Goal: Transaction & Acquisition: Download file/media

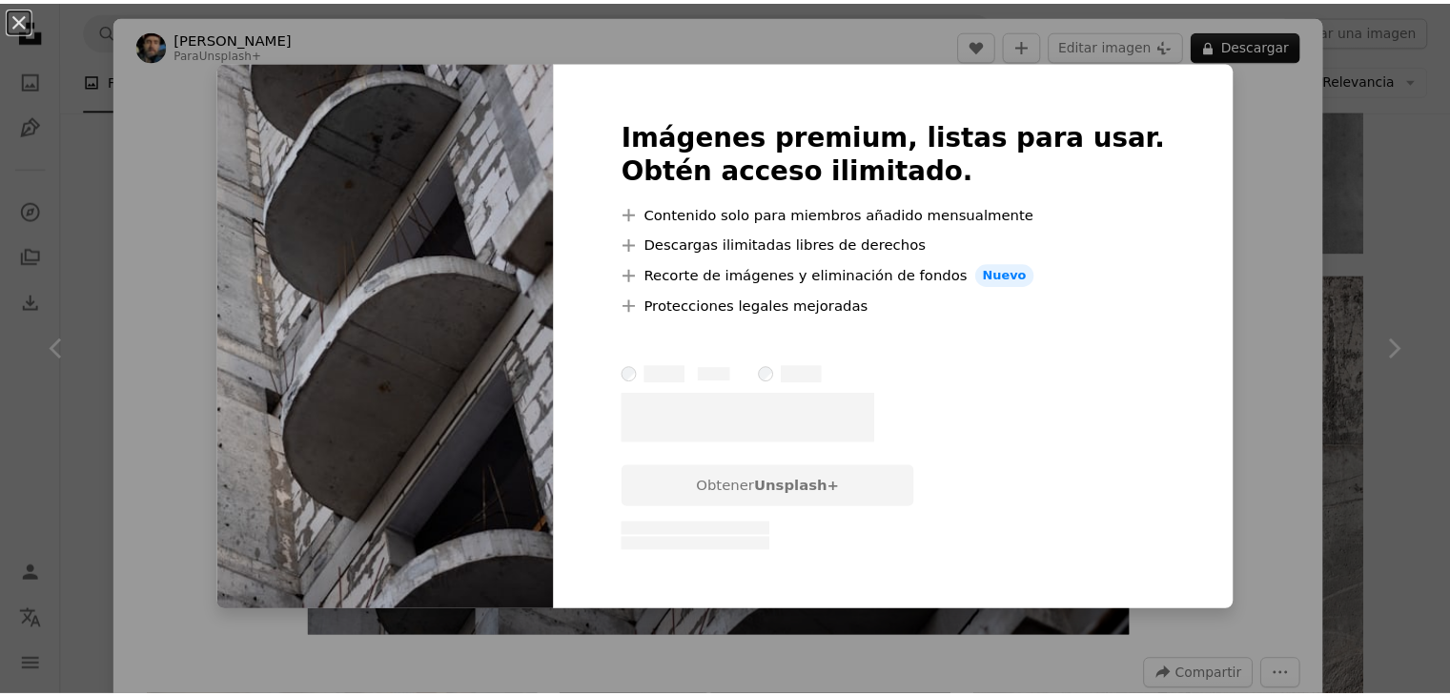
scroll to position [159, 0]
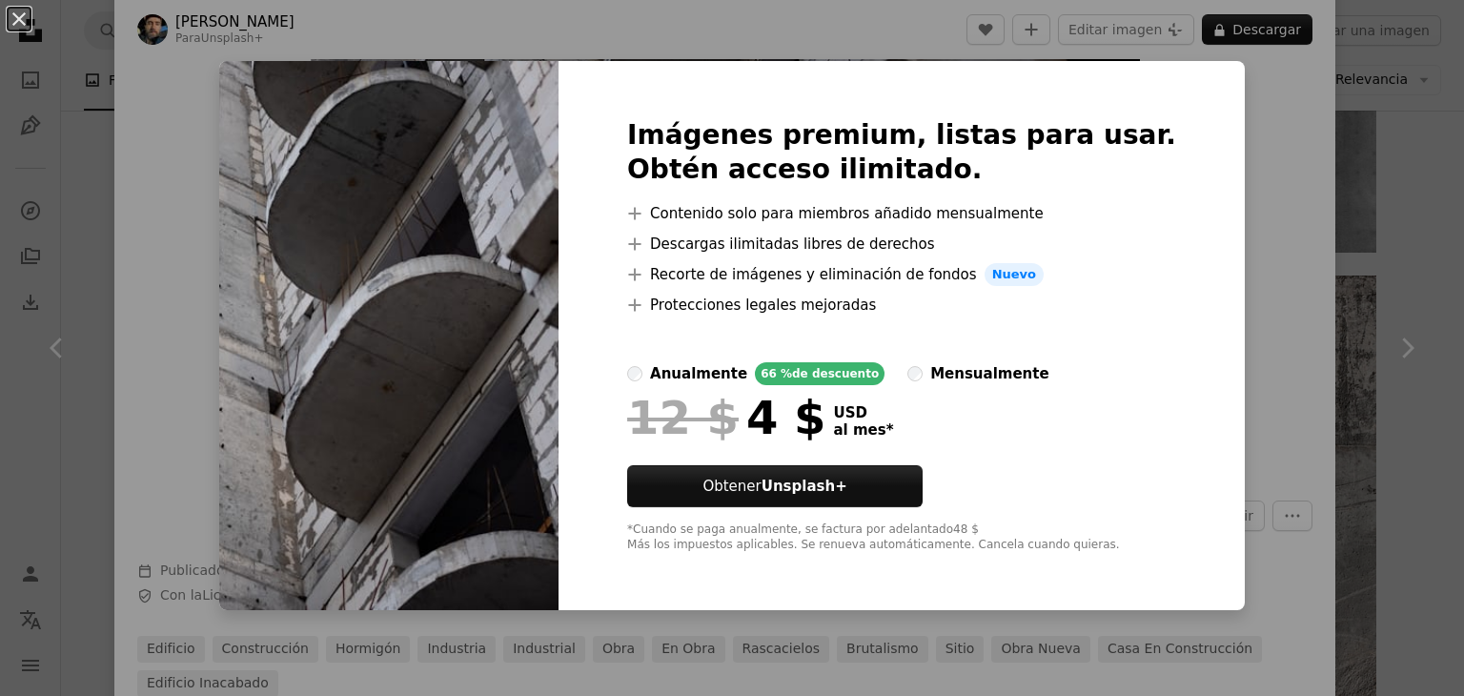
click at [1448, 49] on div "An X shape Imágenes premium, listas para usar. Obtén acceso ilimitado. A plus s…" at bounding box center [732, 348] width 1464 height 696
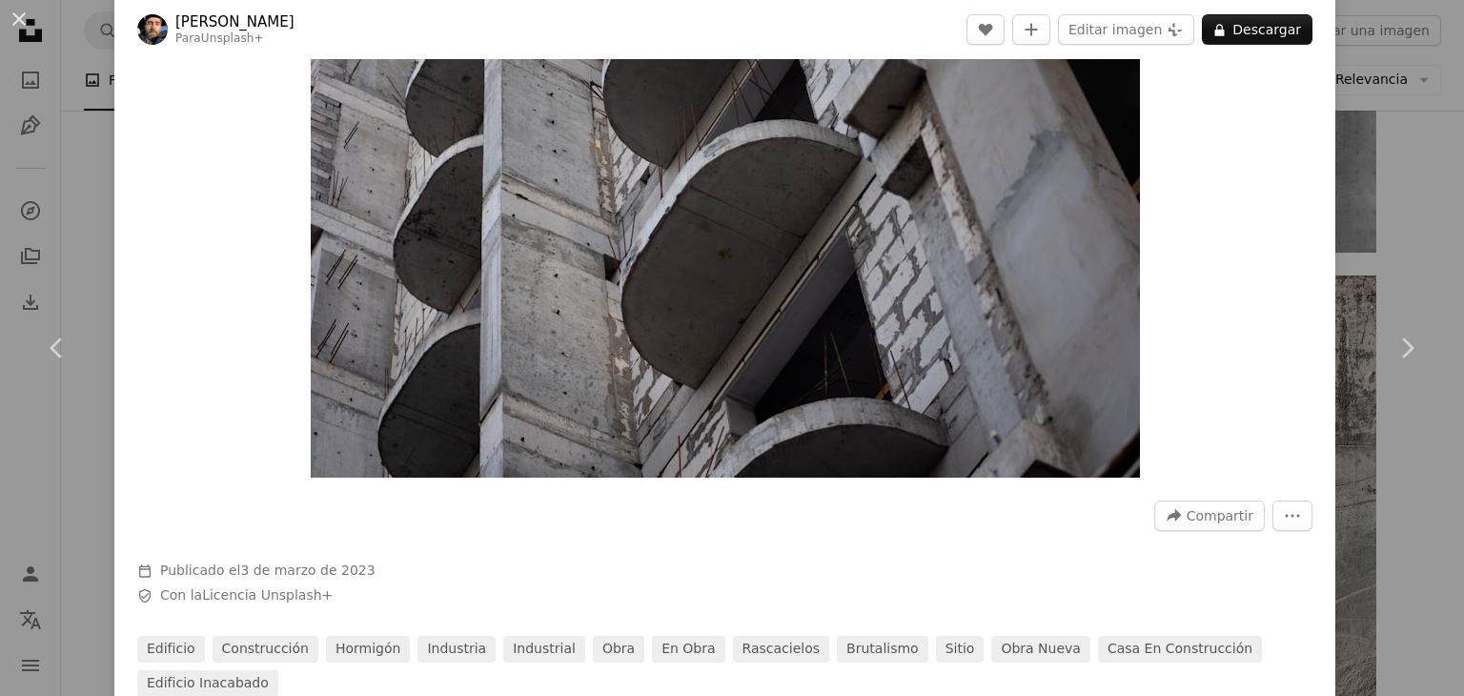
click at [1432, 54] on div "An X shape Chevron left Chevron right [PERSON_NAME] Para Unsplash+ A heart A pl…" at bounding box center [732, 348] width 1464 height 696
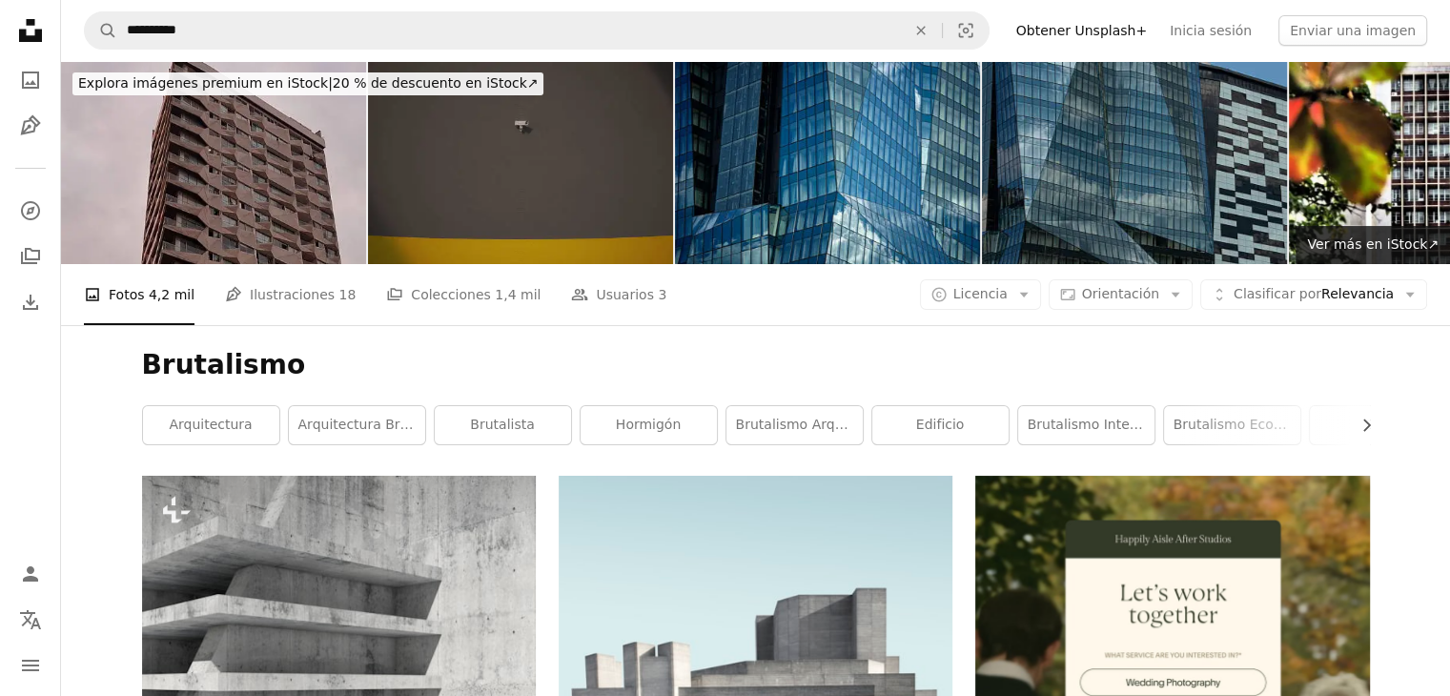
click at [39, 30] on icon at bounding box center [30, 30] width 23 height 23
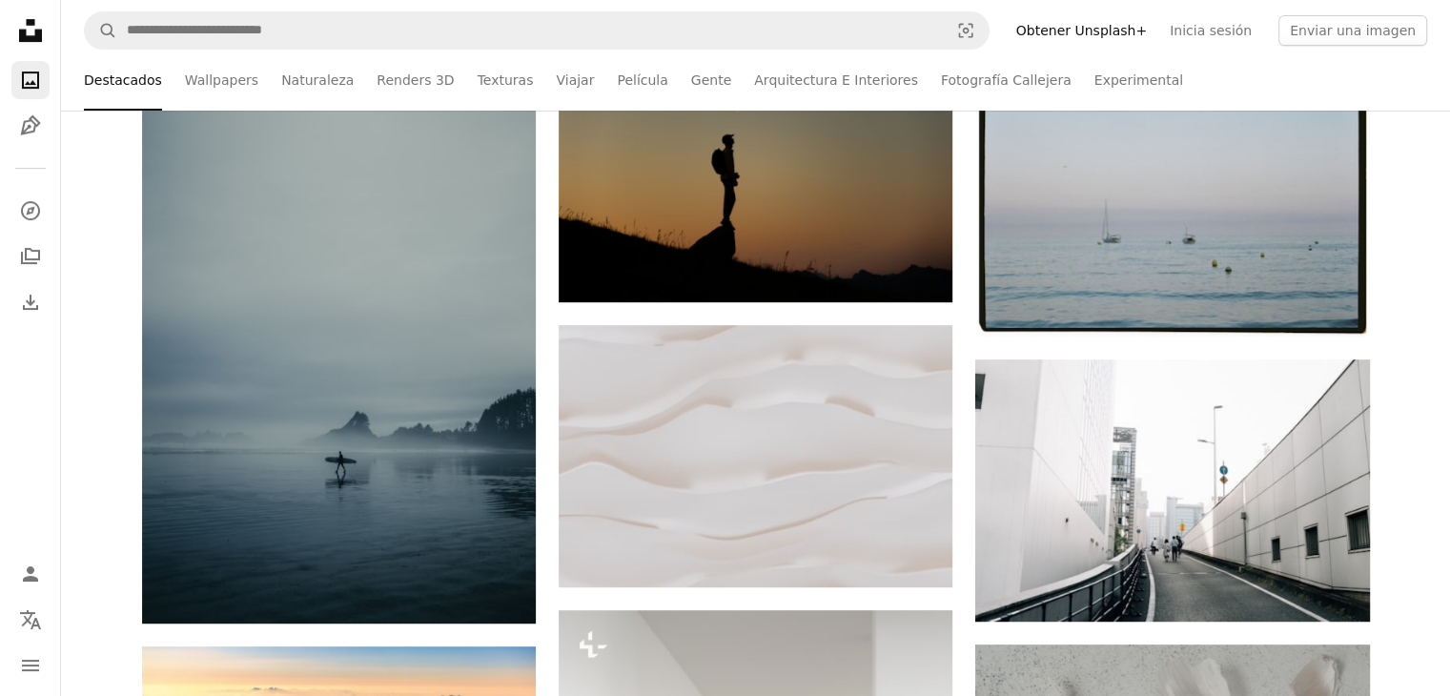
scroll to position [757, 0]
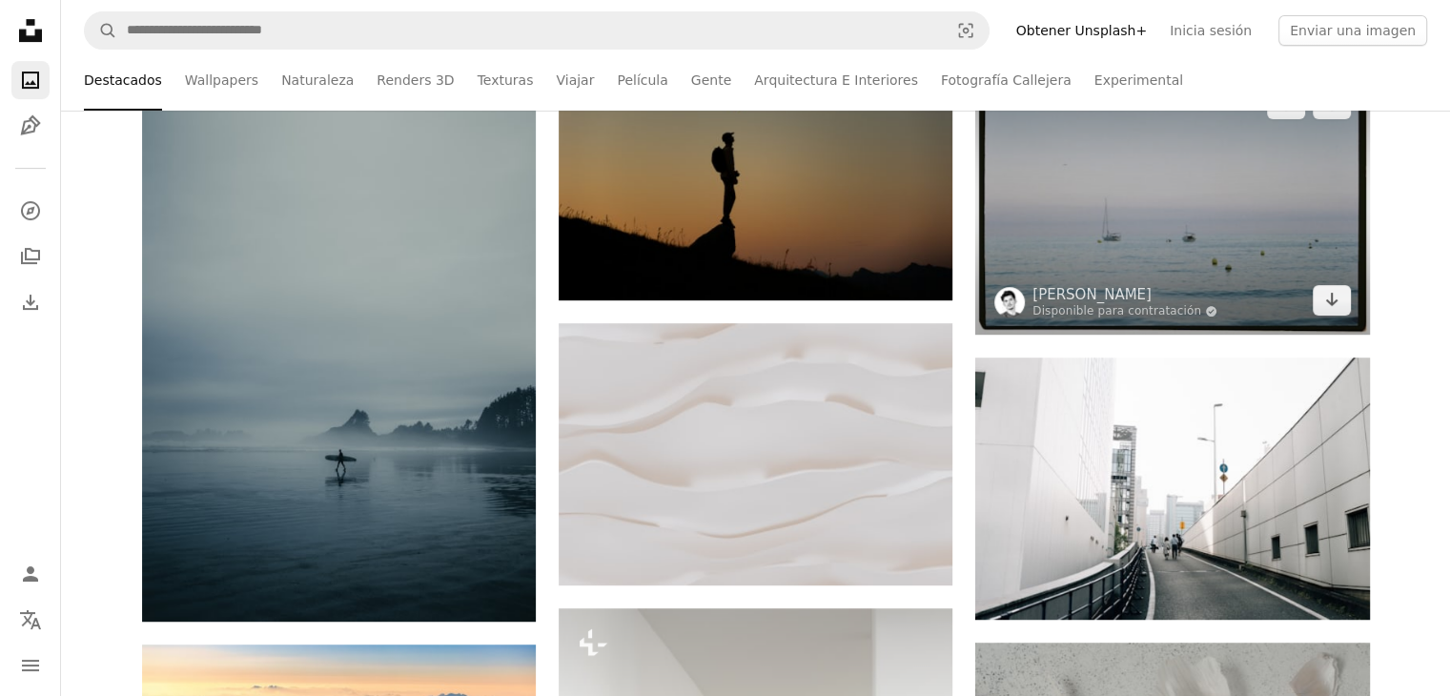
click at [1139, 249] on img at bounding box center [1172, 202] width 394 height 265
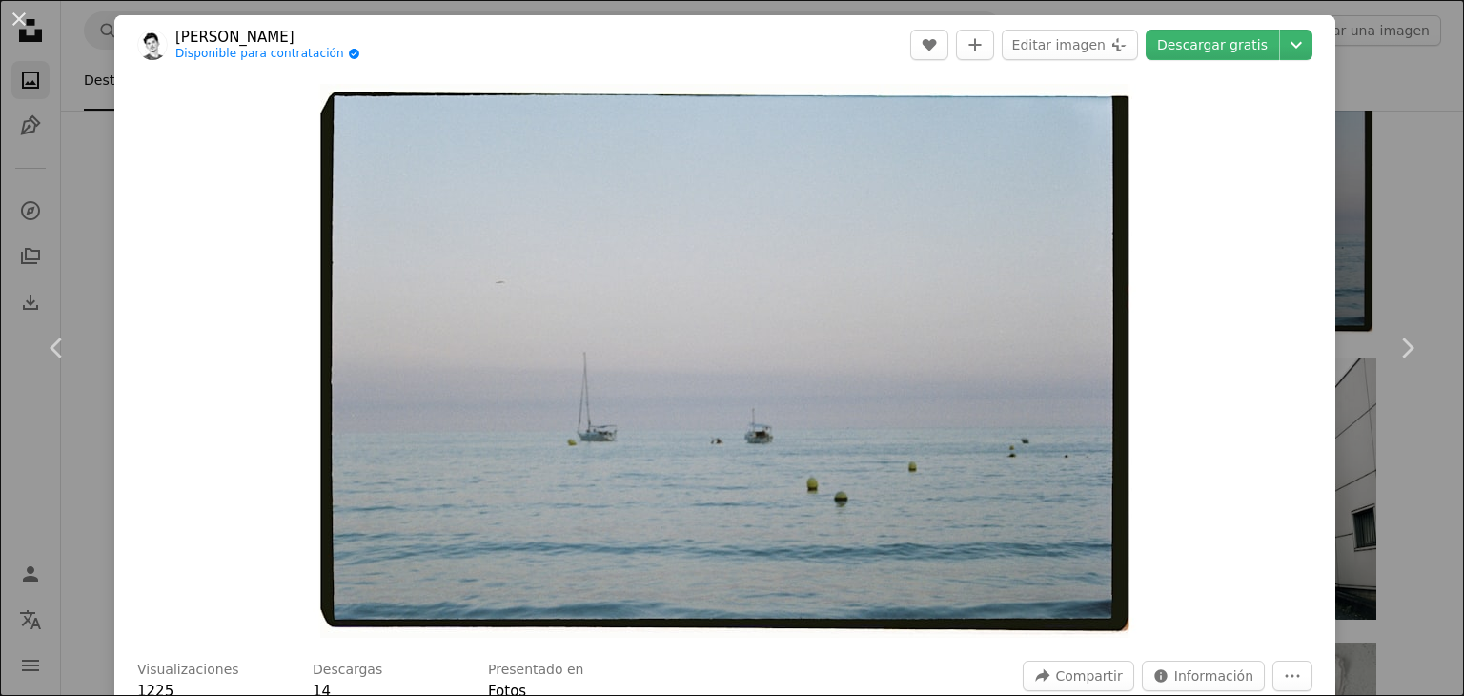
click at [1405, 117] on div "An X shape Chevron left Chevron right [PERSON_NAME] Disponible para contratació…" at bounding box center [732, 348] width 1464 height 696
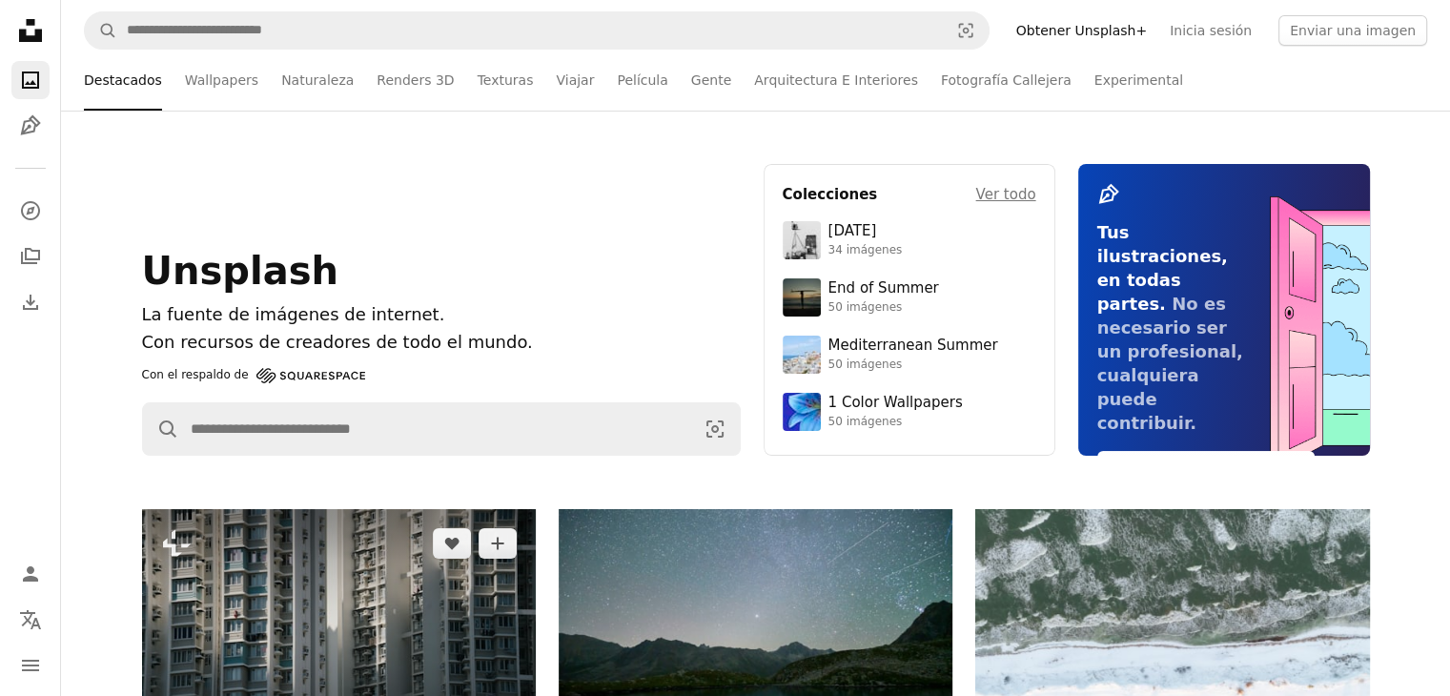
click at [182, 565] on img at bounding box center [339, 636] width 394 height 255
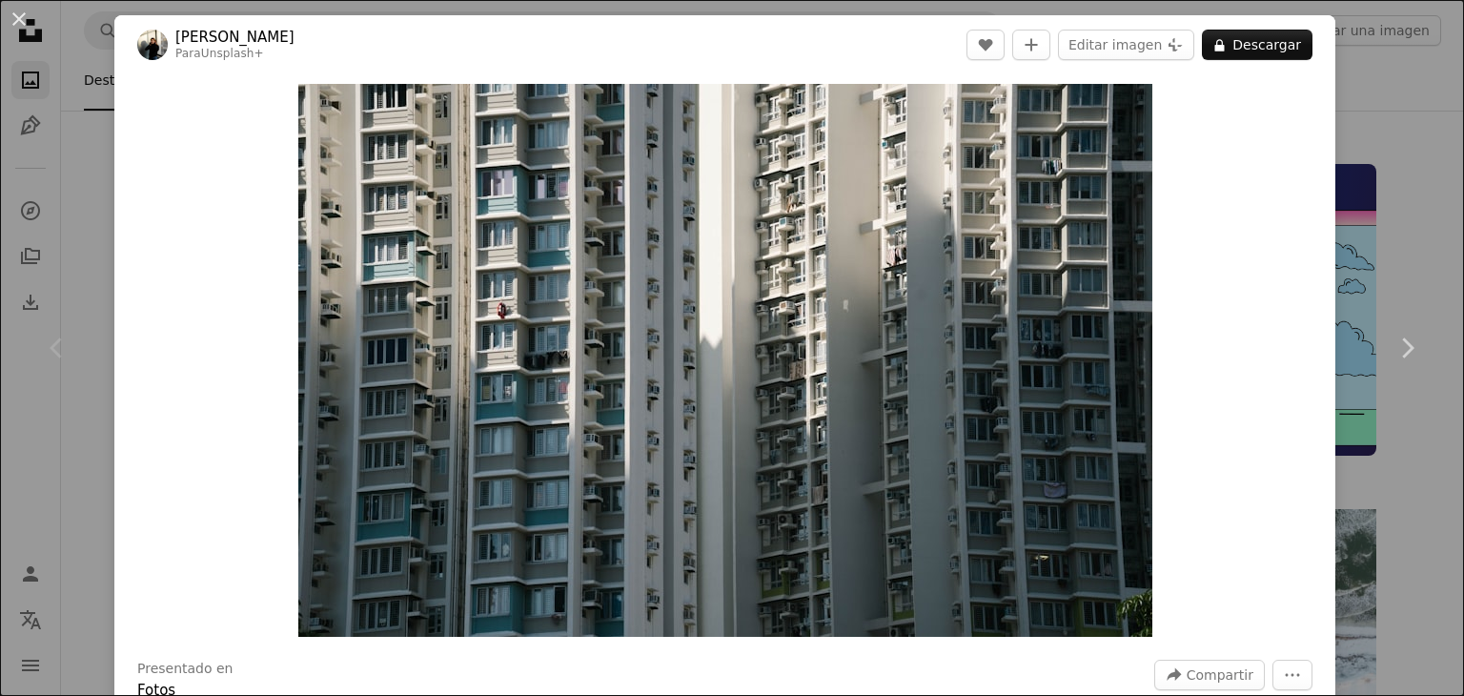
click at [1334, 85] on div "An X shape Chevron left Chevron right [PERSON_NAME] Para Unsplash+ A heart A pl…" at bounding box center [732, 348] width 1464 height 696
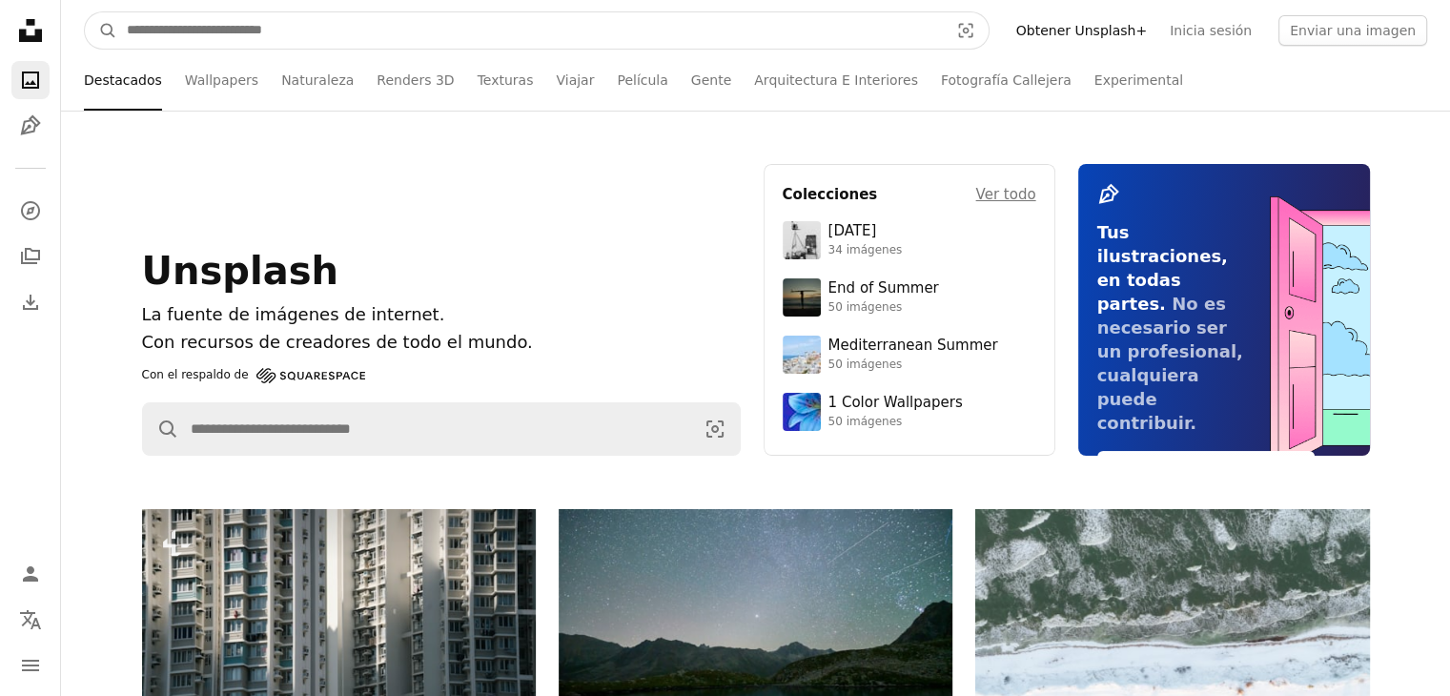
click at [714, 26] on input "Encuentra imágenes en todo el sitio" at bounding box center [529, 30] width 825 height 36
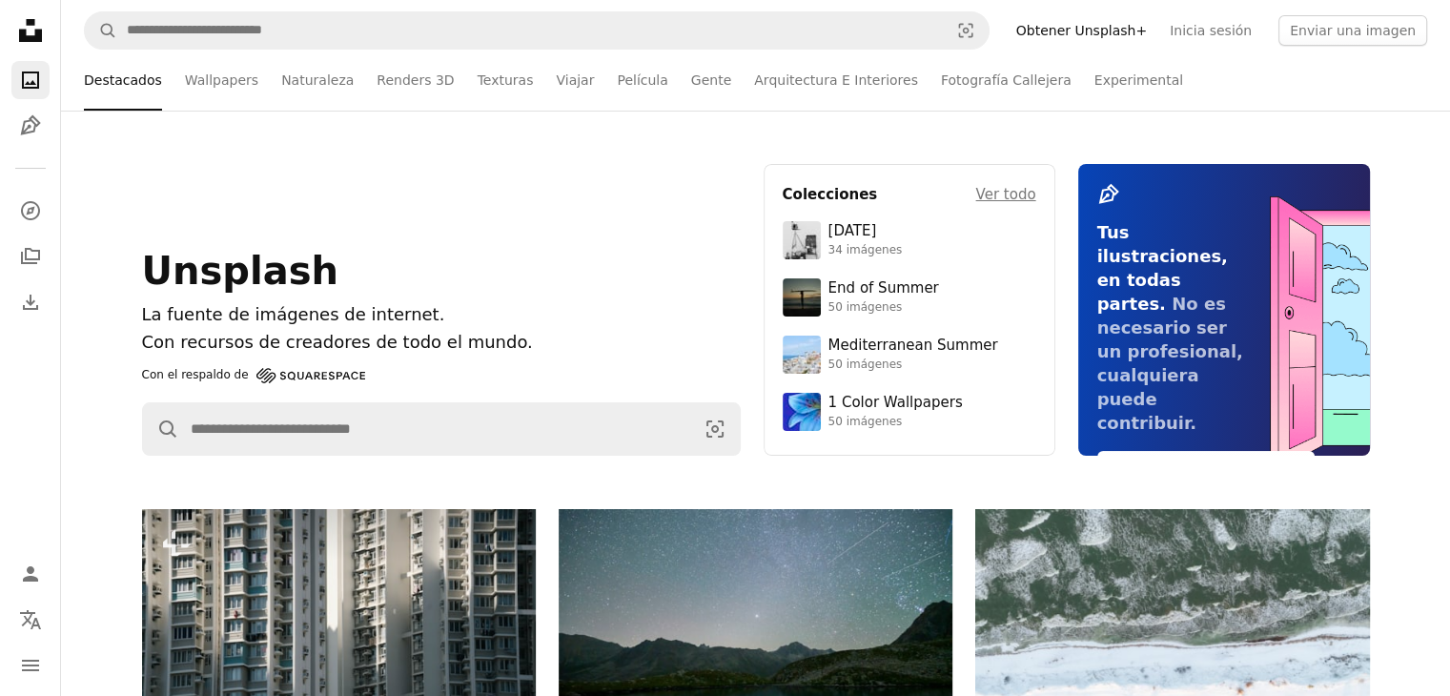
click at [1157, 76] on ul "Destacados Wallpapers Naturaleza Renders 3D Texturas Viajar Película Gente Arqu…" at bounding box center [806, 80] width 1242 height 61
click at [812, 93] on link "Arquitectura E Interiores" at bounding box center [836, 80] width 164 height 61
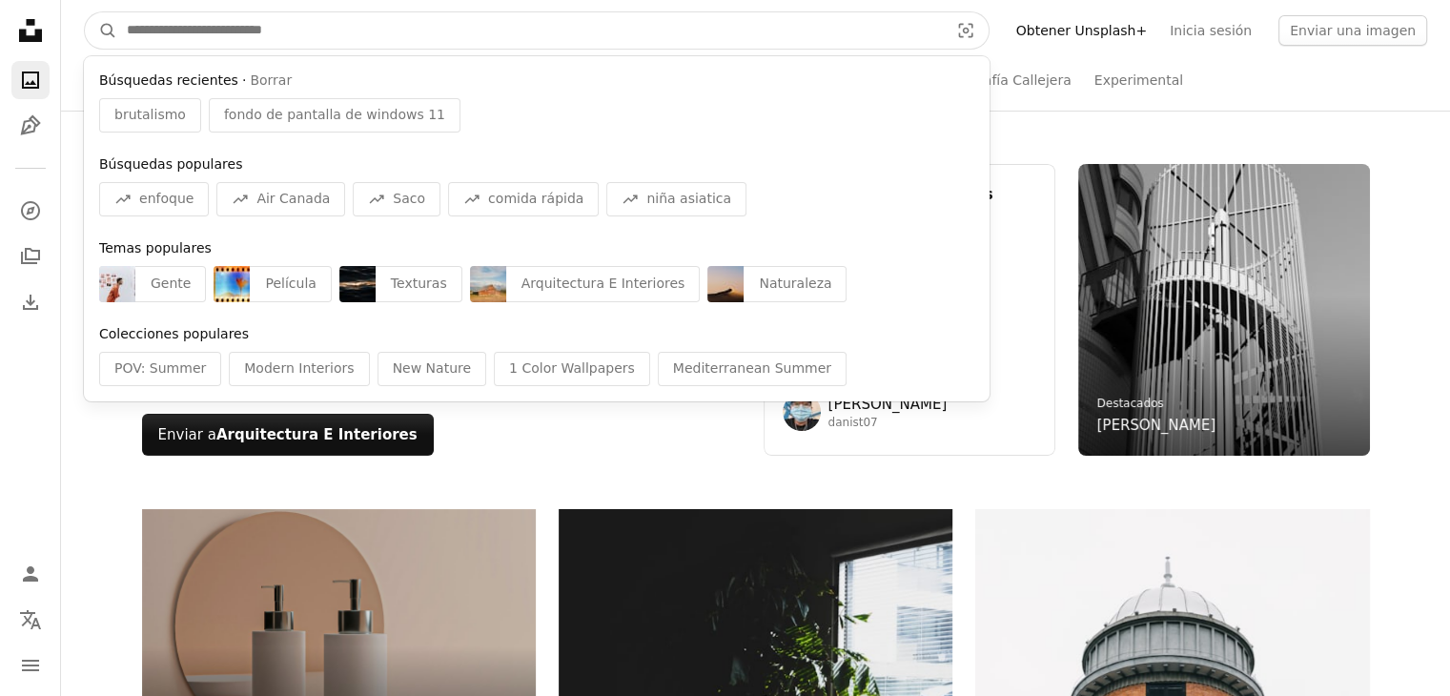
click at [341, 26] on input "Encuentra imágenes en todo el sitio" at bounding box center [529, 30] width 825 height 36
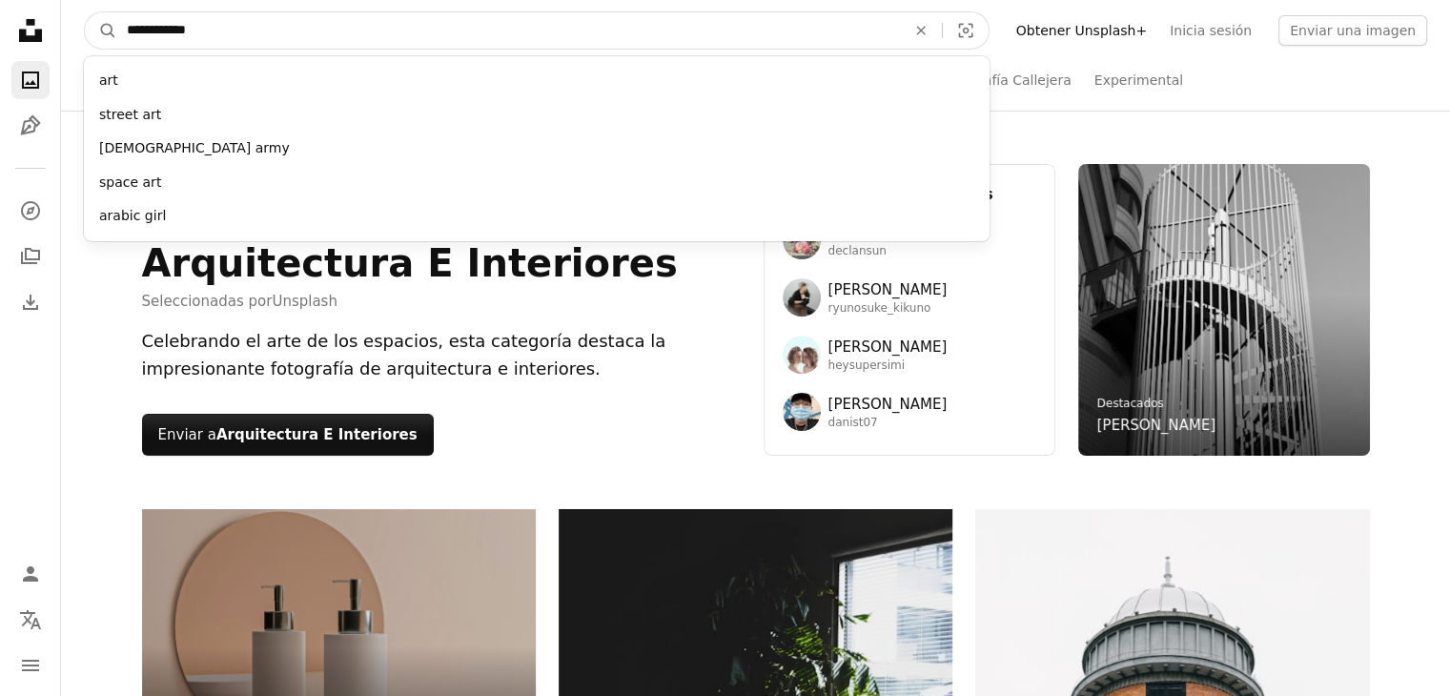
type input "**********"
click at [85, 12] on button "A magnifying glass" at bounding box center [101, 30] width 32 height 36
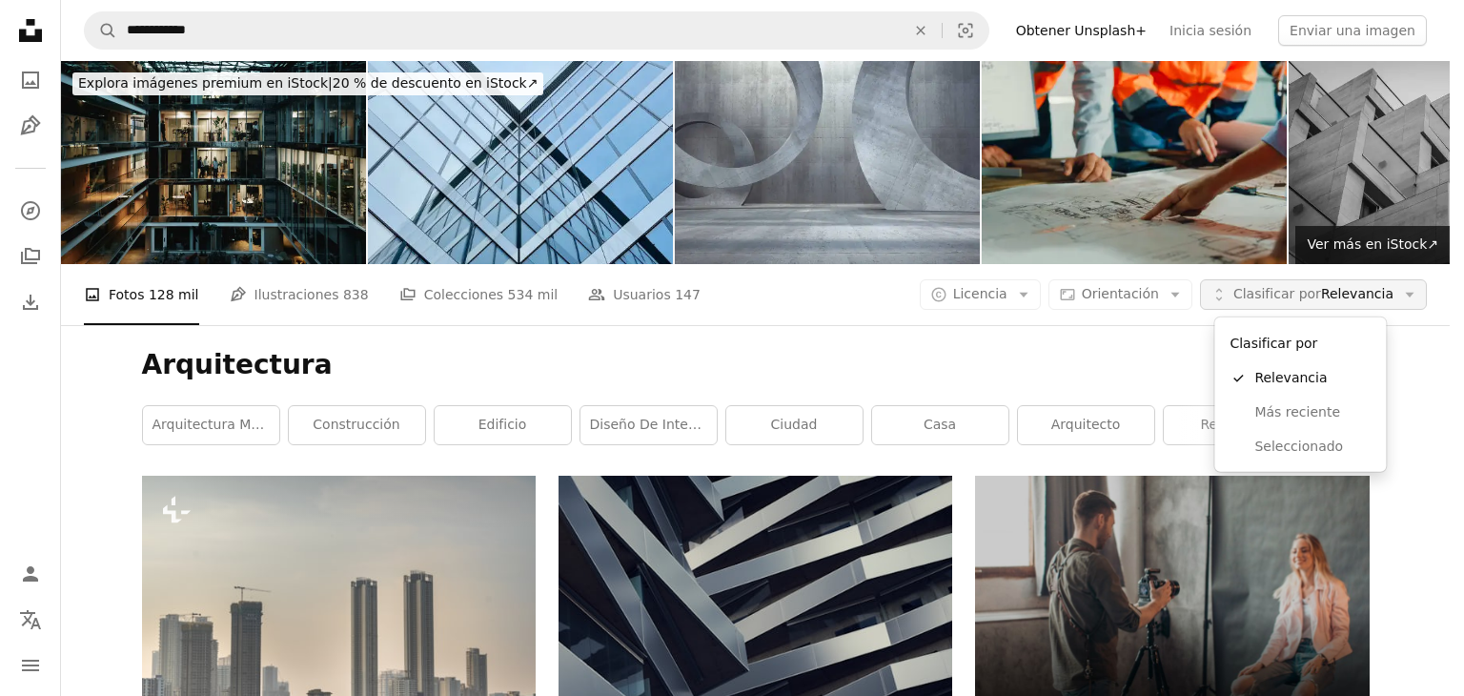
click at [1288, 295] on span "Clasificar por" at bounding box center [1277, 293] width 88 height 15
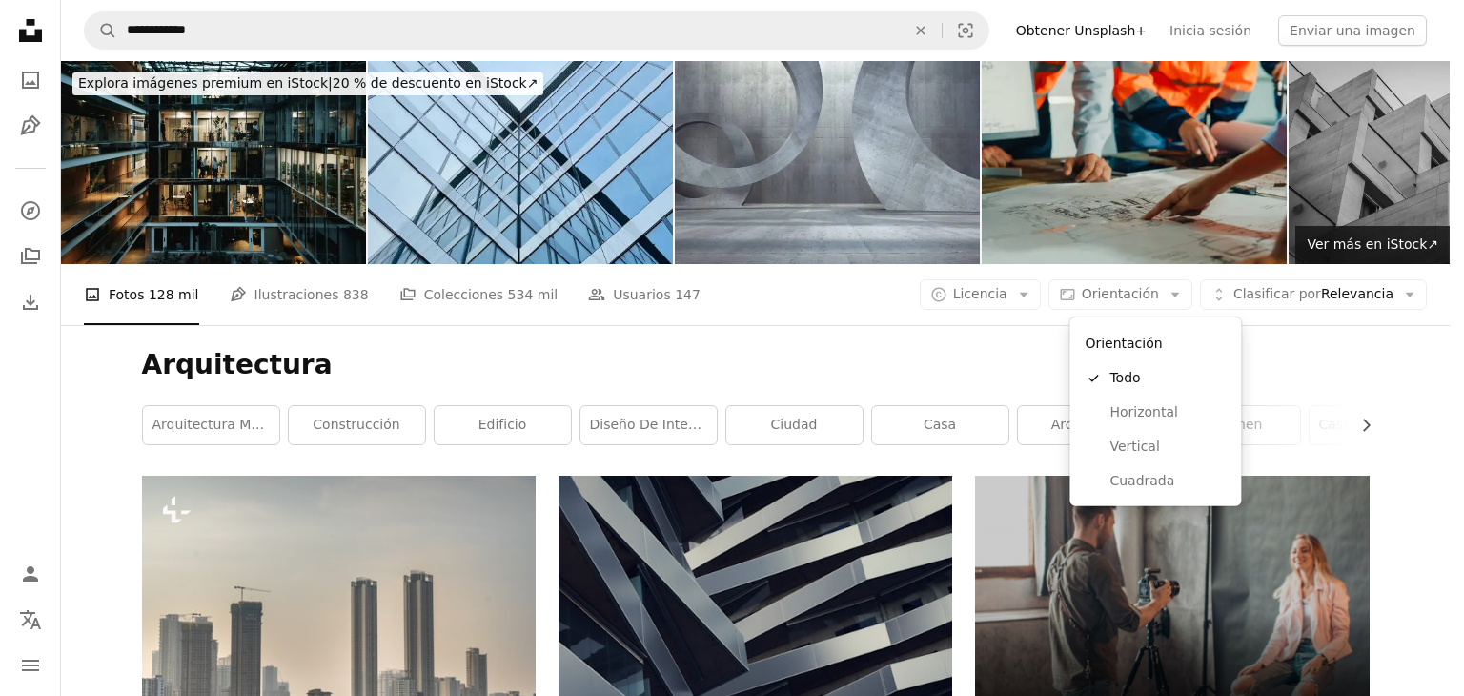
click at [1174, 295] on button "Aspect ratio Orientación Arrow down" at bounding box center [1120, 294] width 144 height 30
click at [1163, 418] on span "Horizontal" at bounding box center [1167, 412] width 116 height 19
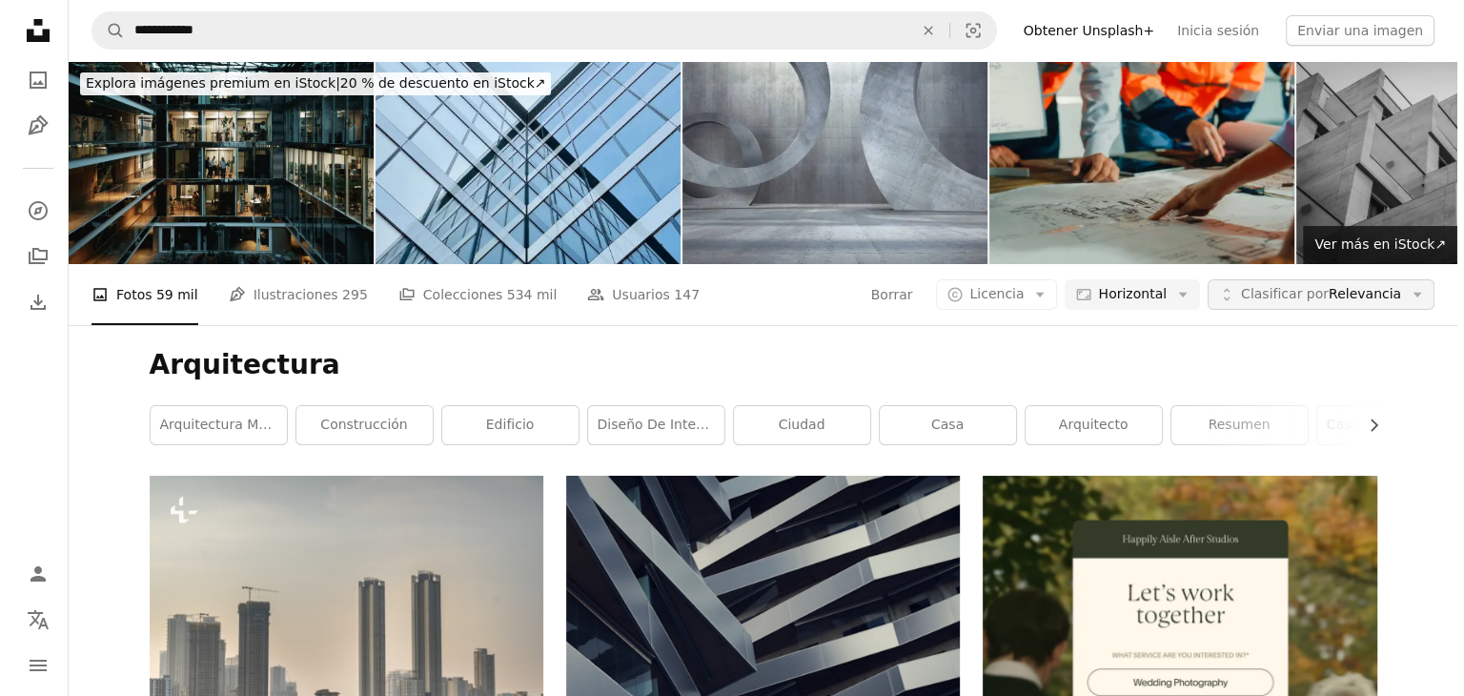
scroll to position [172, 0]
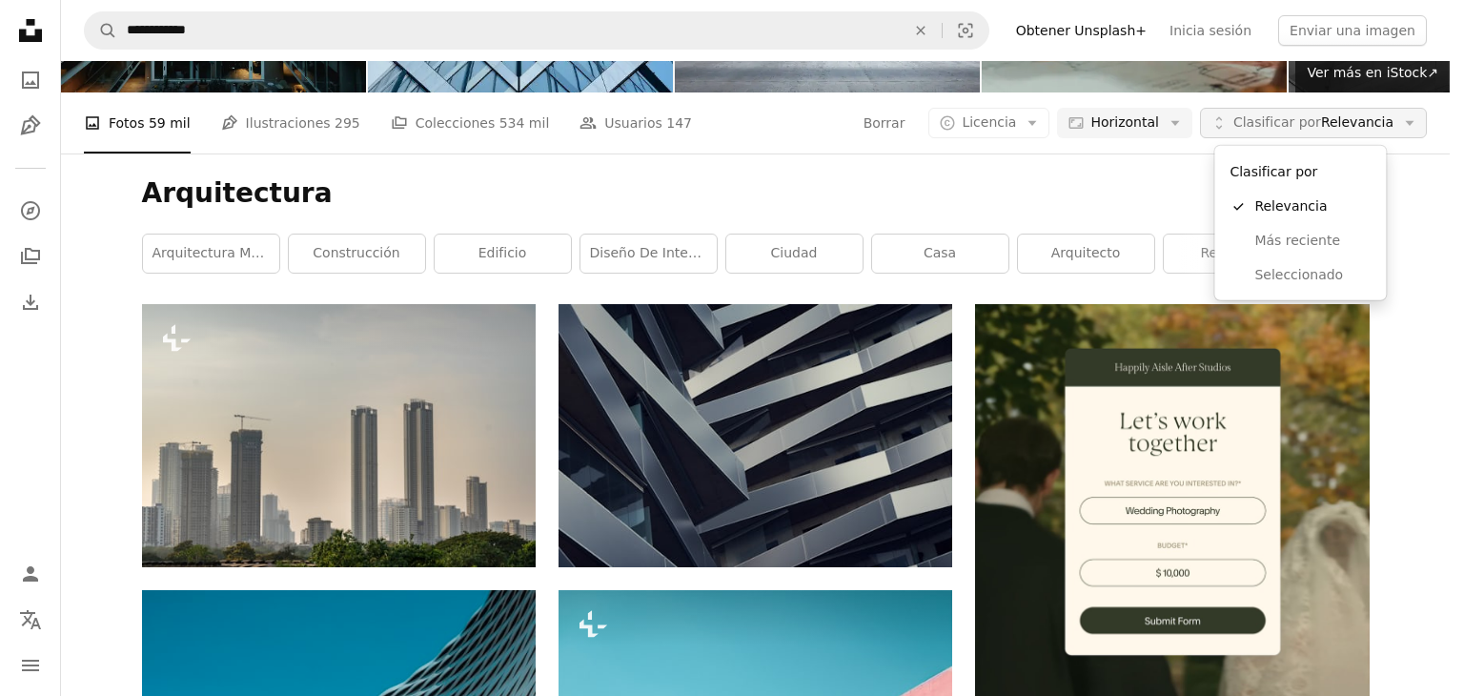
click at [1315, 126] on span "Clasificar por" at bounding box center [1277, 121] width 88 height 15
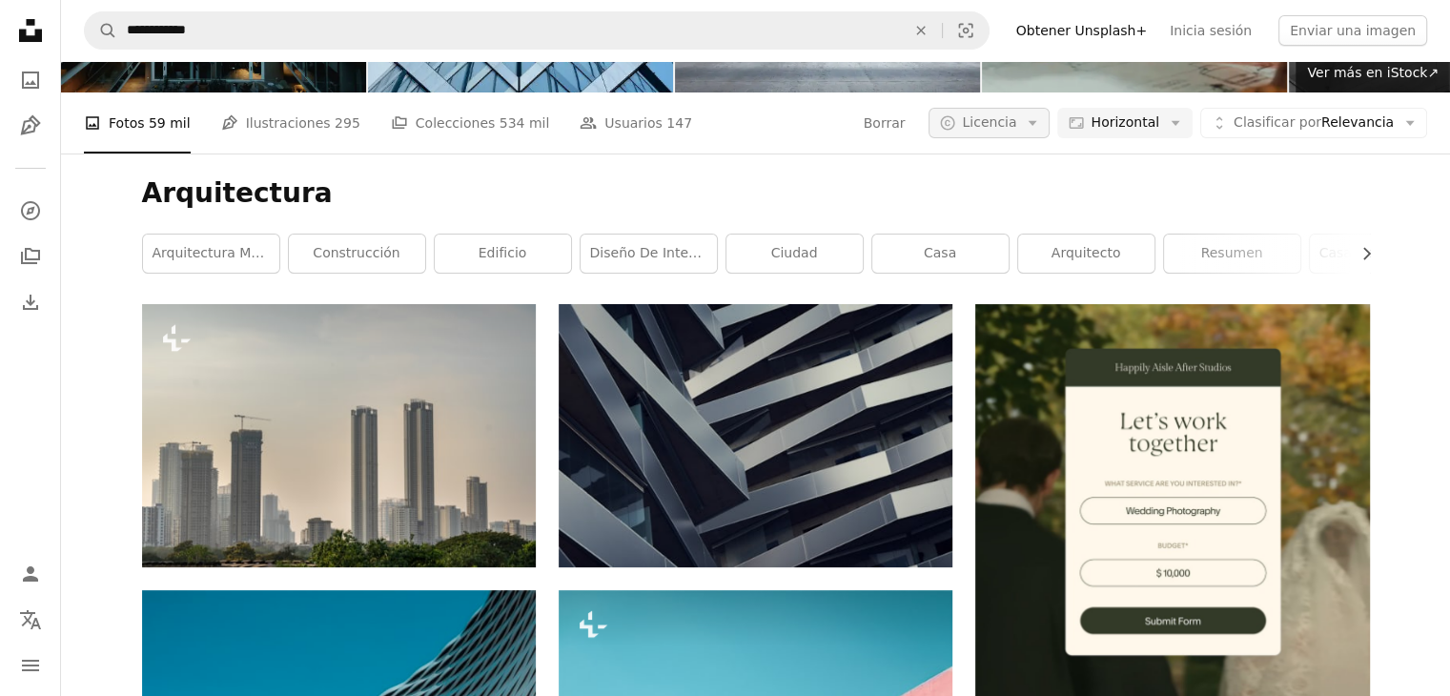
drag, startPoint x: 1159, startPoint y: 202, endPoint x: 1050, endPoint y: 126, distance: 132.7
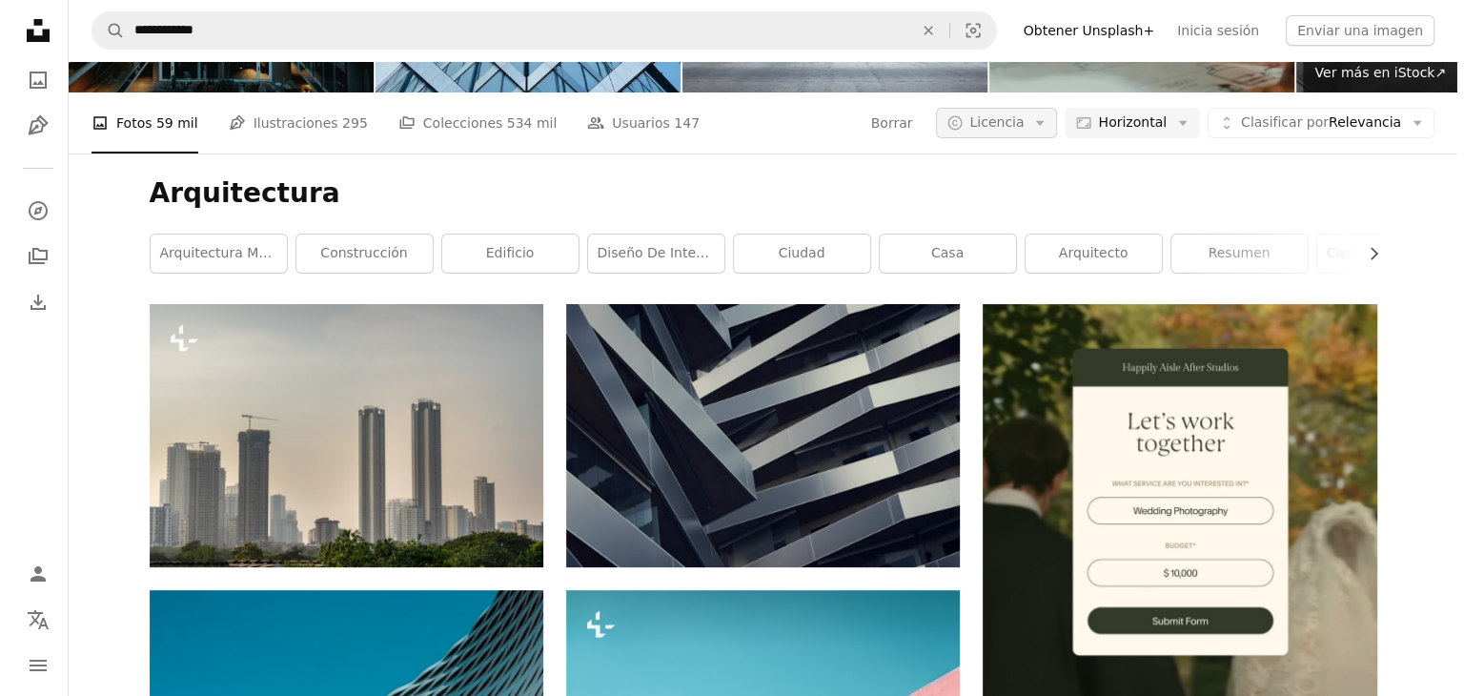
scroll to position [0, 0]
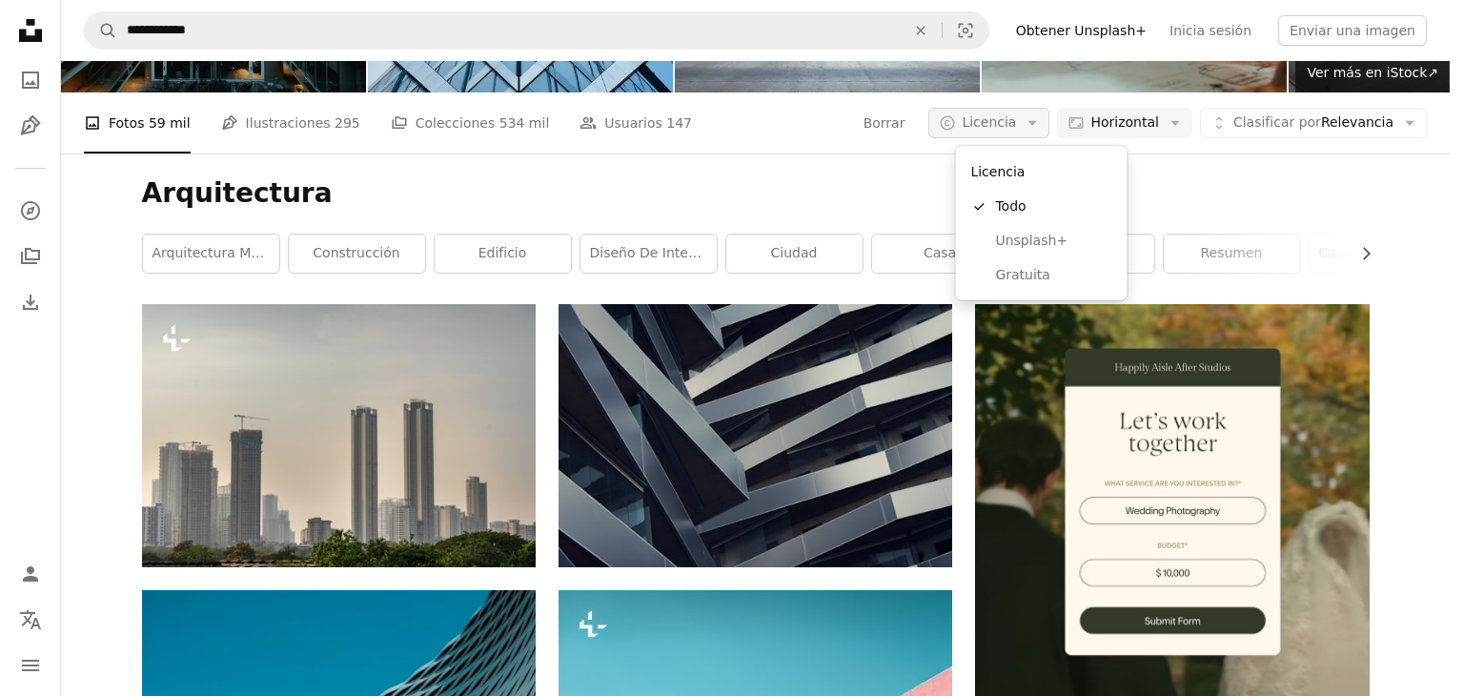
click at [1041, 126] on icon "Arrow down" at bounding box center [1032, 122] width 17 height 17
click at [1028, 277] on span "Gratuita" at bounding box center [1053, 275] width 116 height 19
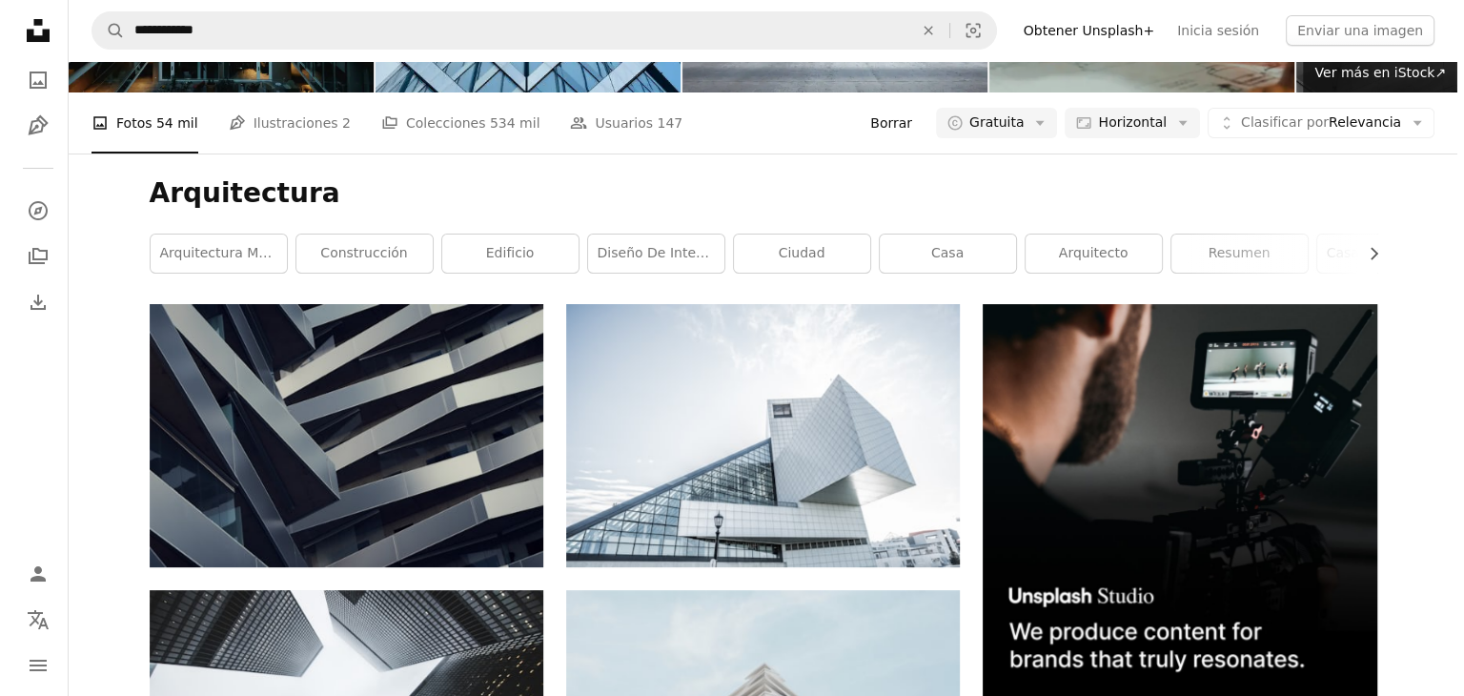
scroll to position [557, 0]
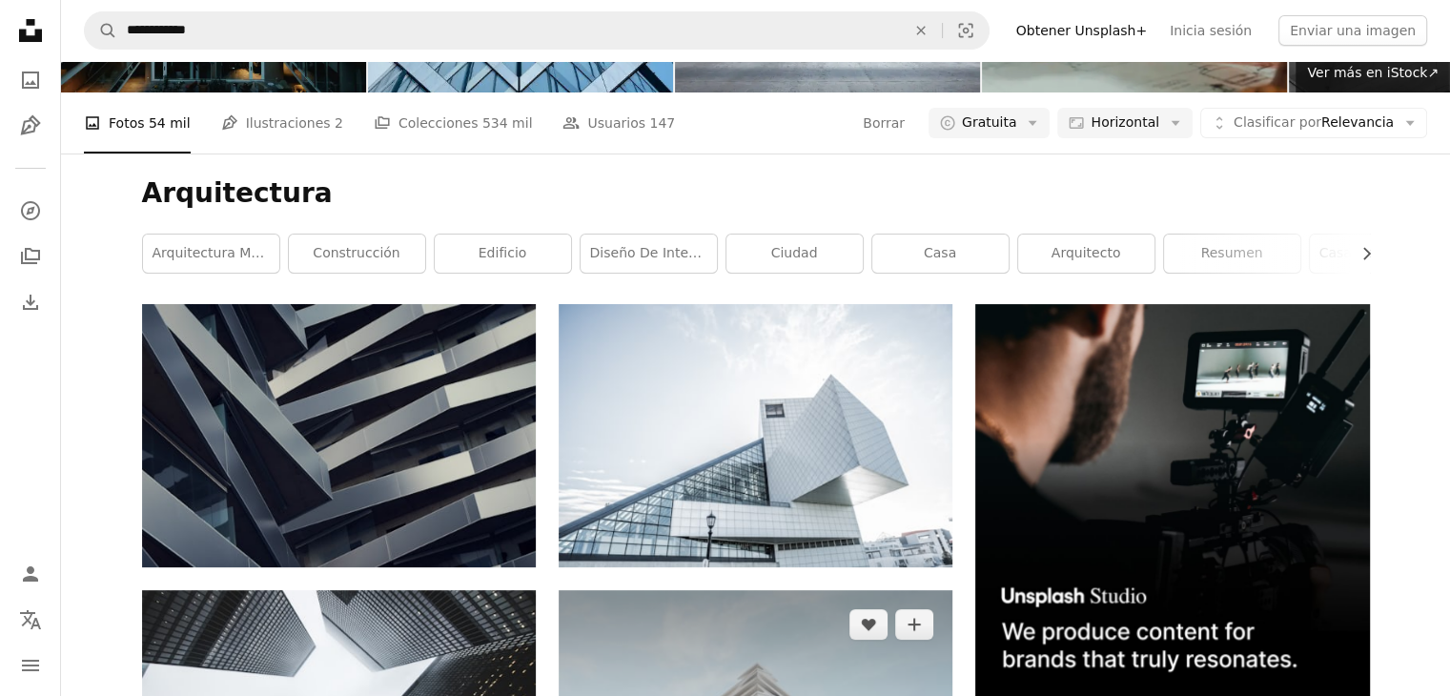
drag, startPoint x: 824, startPoint y: 288, endPoint x: 738, endPoint y: 316, distance: 91.3
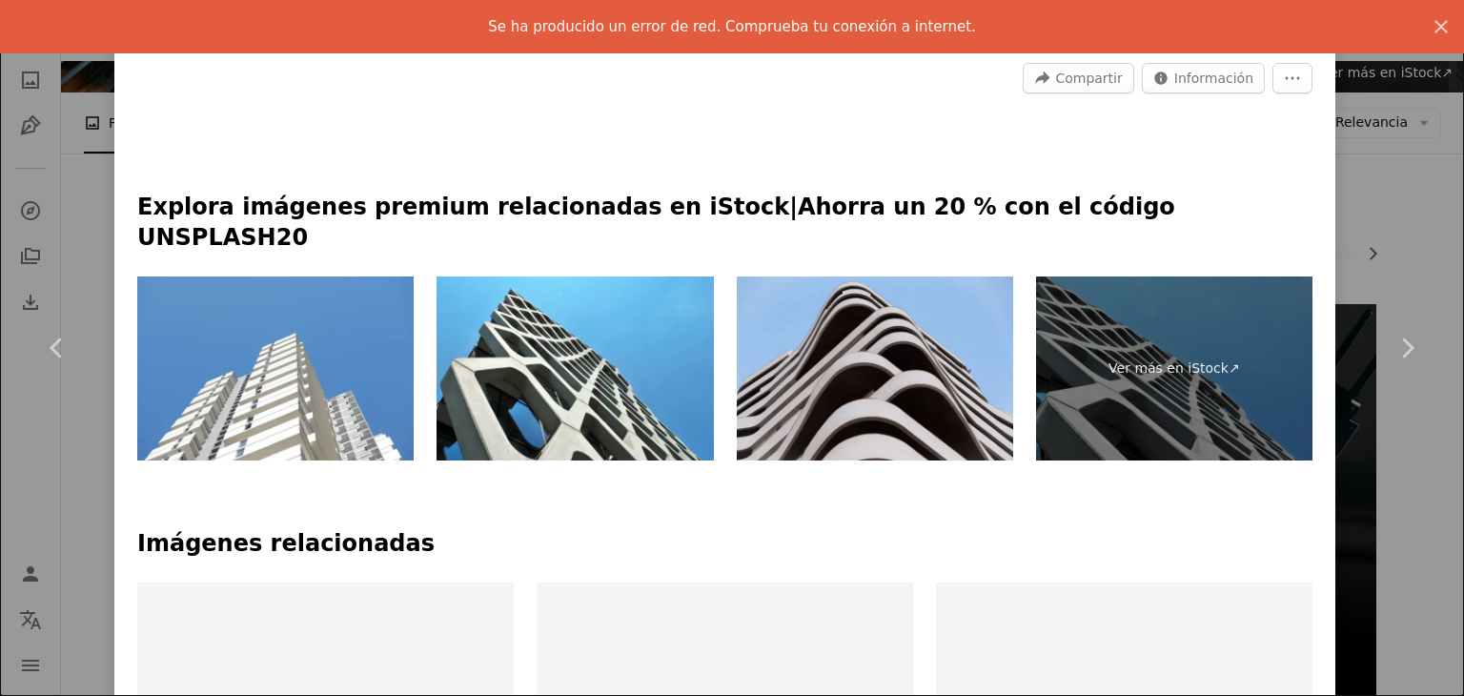
scroll to position [601, 0]
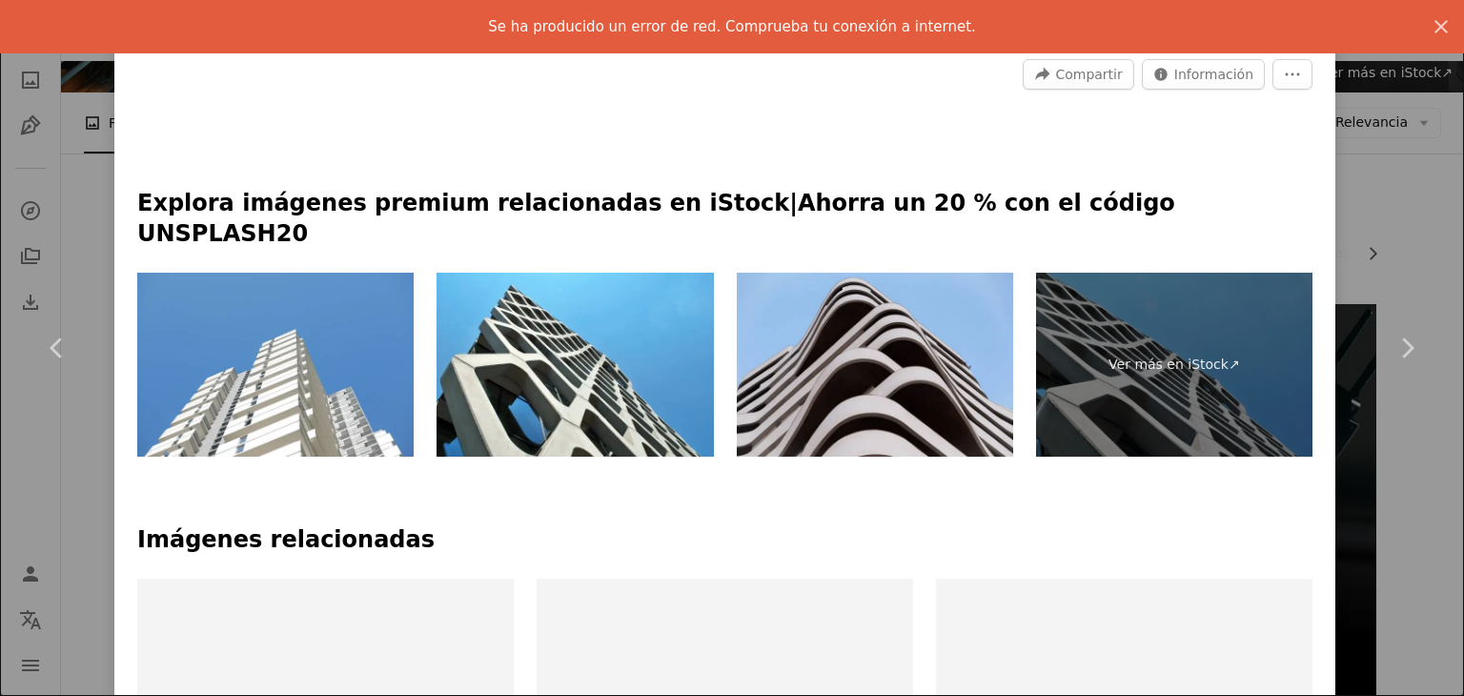
click at [1391, 185] on div "An X shape Chevron left Chevron right Se ha producido un error de red. Comprueb…" at bounding box center [732, 348] width 1464 height 696
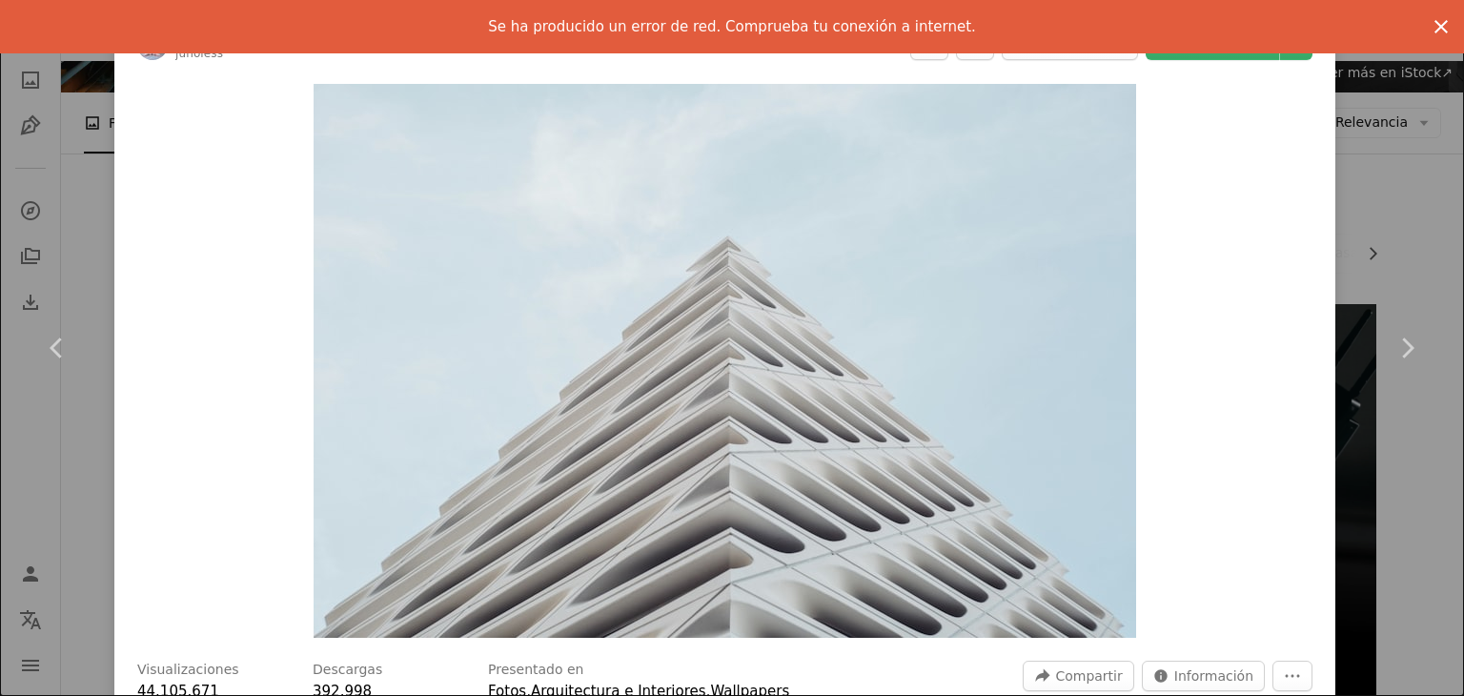
click at [1434, 21] on icon "button" at bounding box center [1440, 26] width 13 height 13
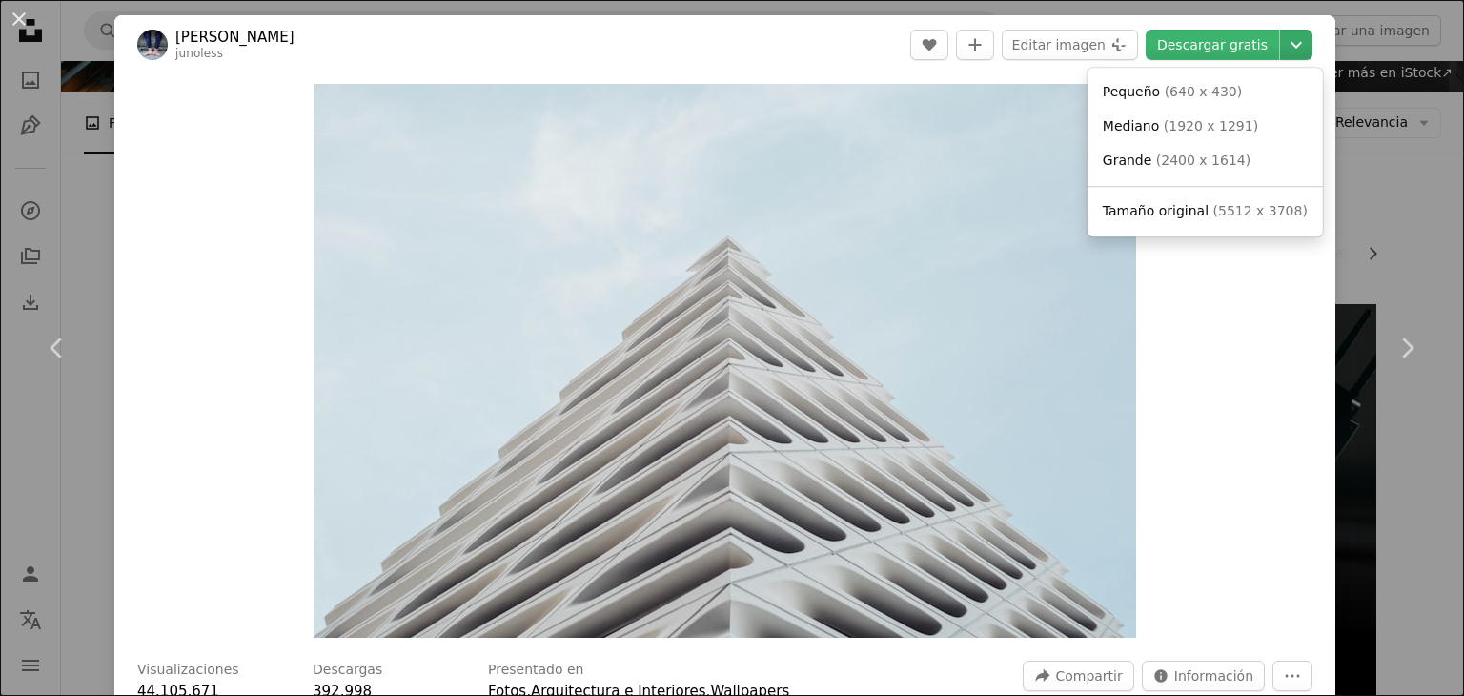
click at [1295, 37] on icon "Chevron down" at bounding box center [1296, 44] width 30 height 23
click at [1400, 519] on dialog "An X shape Chevron left Chevron right [PERSON_NAME] junoless A heart A plus sig…" at bounding box center [732, 348] width 1464 height 696
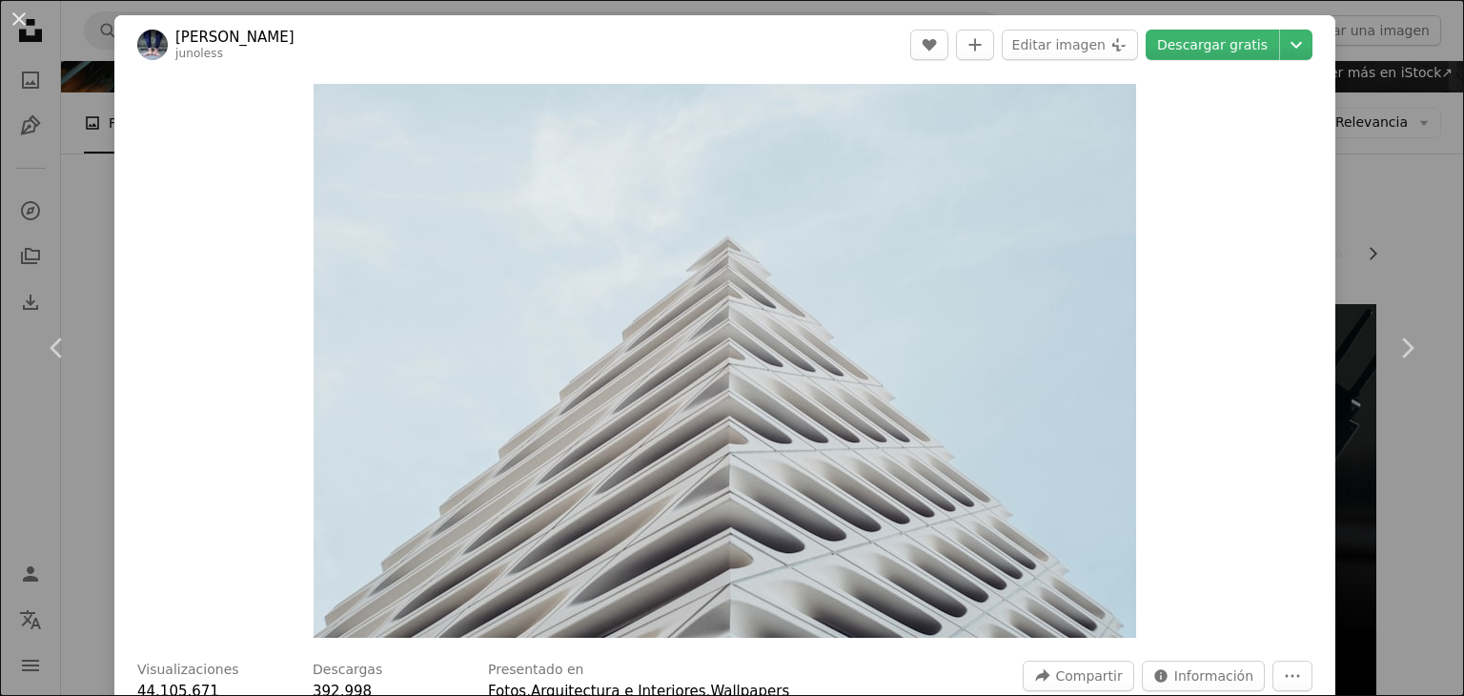
drag, startPoint x: 10, startPoint y: 15, endPoint x: 15, endPoint y: 25, distance: 10.7
click at [10, 15] on button "An X shape" at bounding box center [19, 19] width 23 height 23
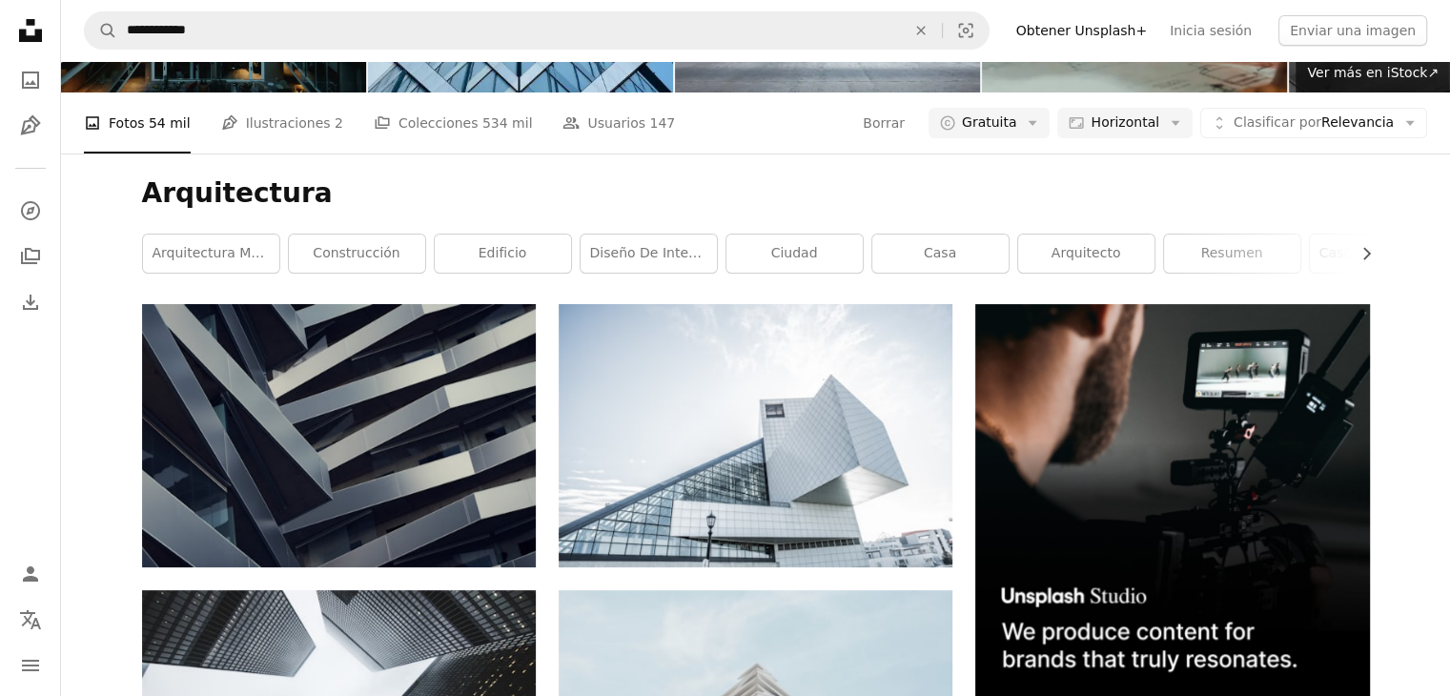
scroll to position [3172, 0]
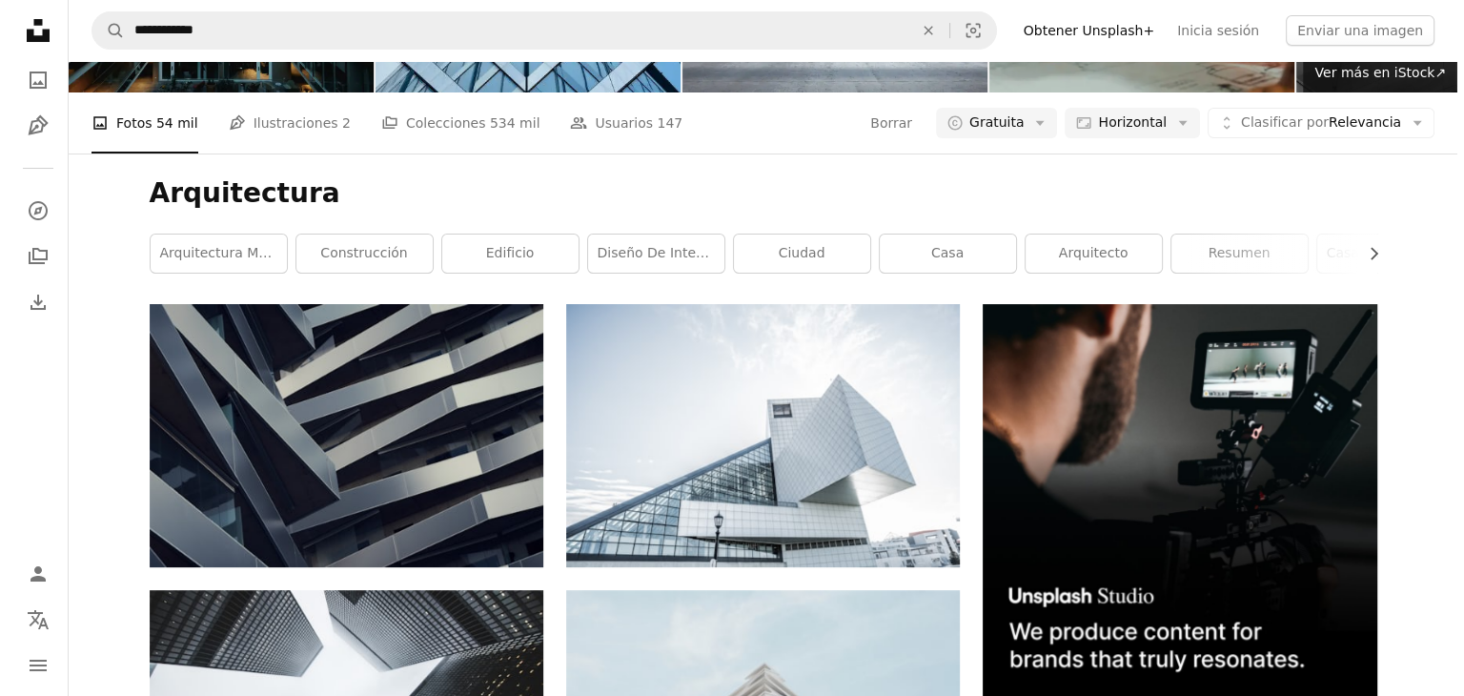
scroll to position [16367, 0]
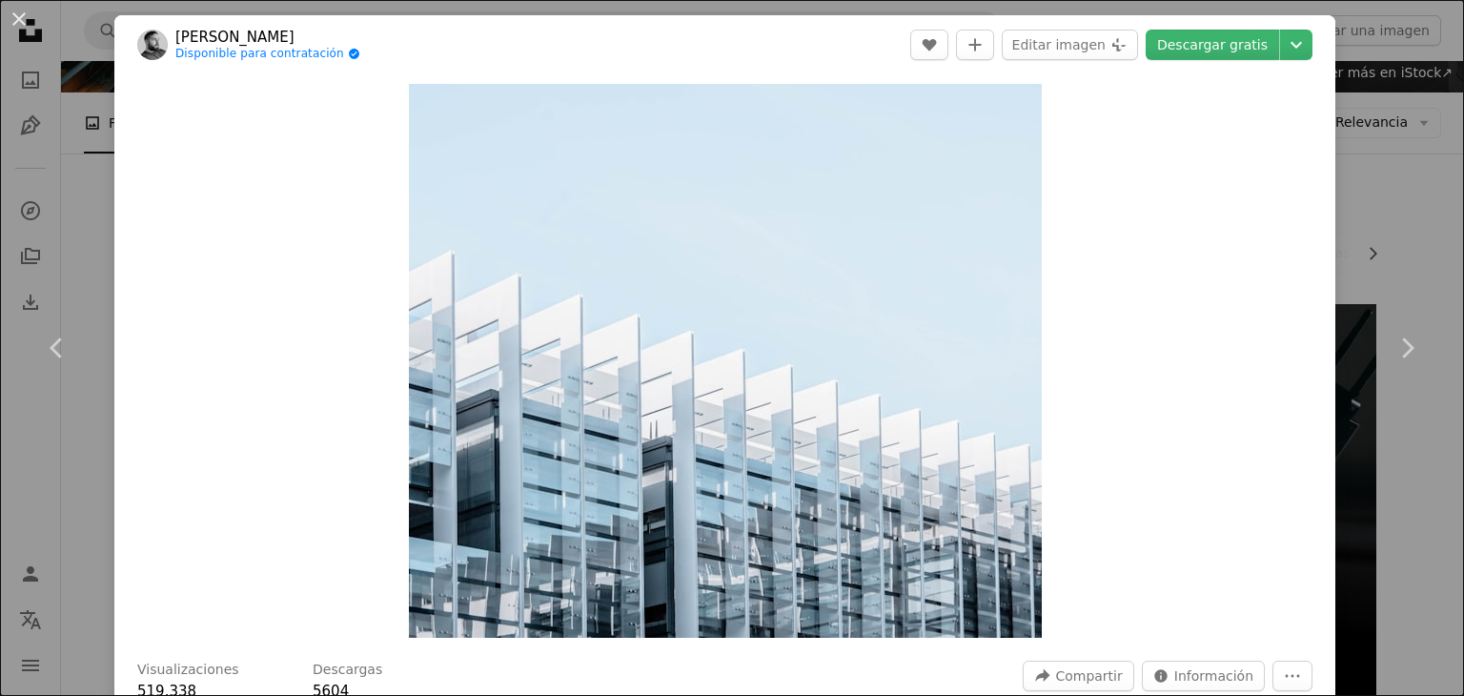
drag, startPoint x: 827, startPoint y: 557, endPoint x: 1170, endPoint y: 488, distance: 349.9
click at [1170, 488] on div "Zoom in" at bounding box center [724, 360] width 1221 height 573
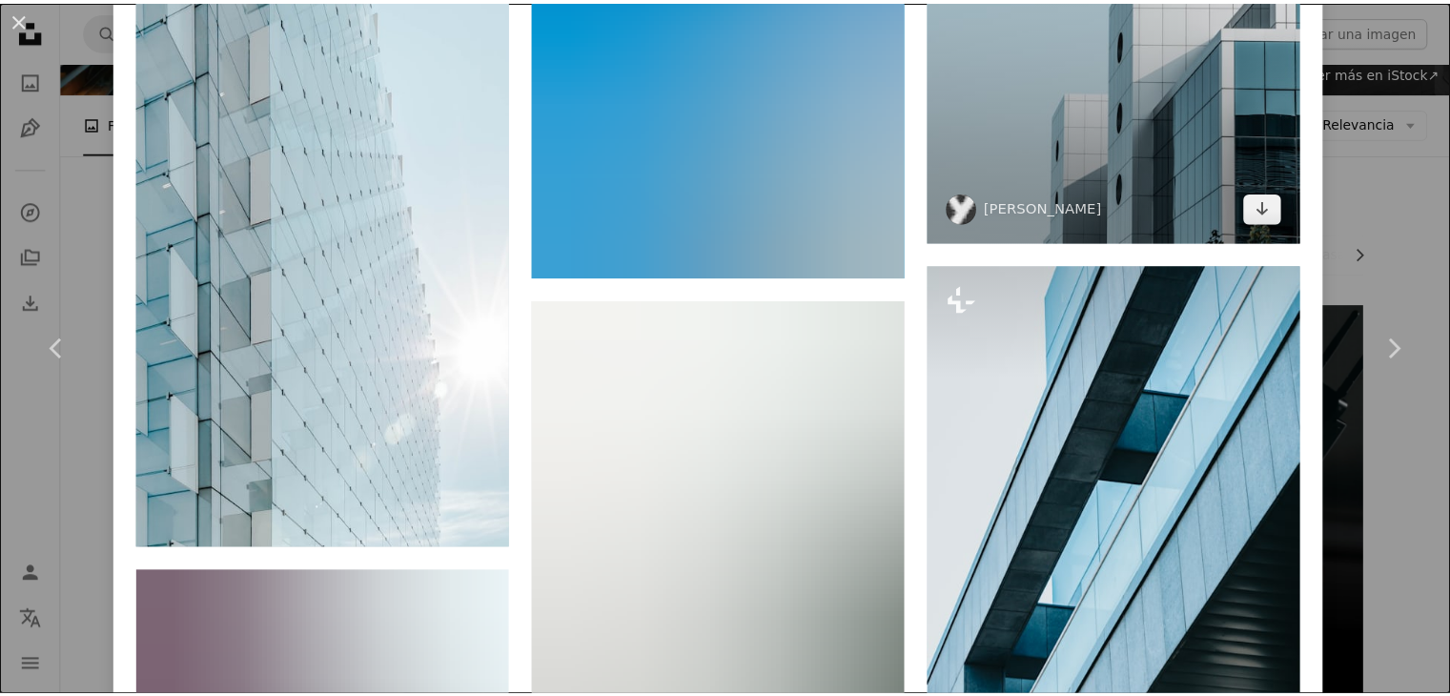
scroll to position [2287, 0]
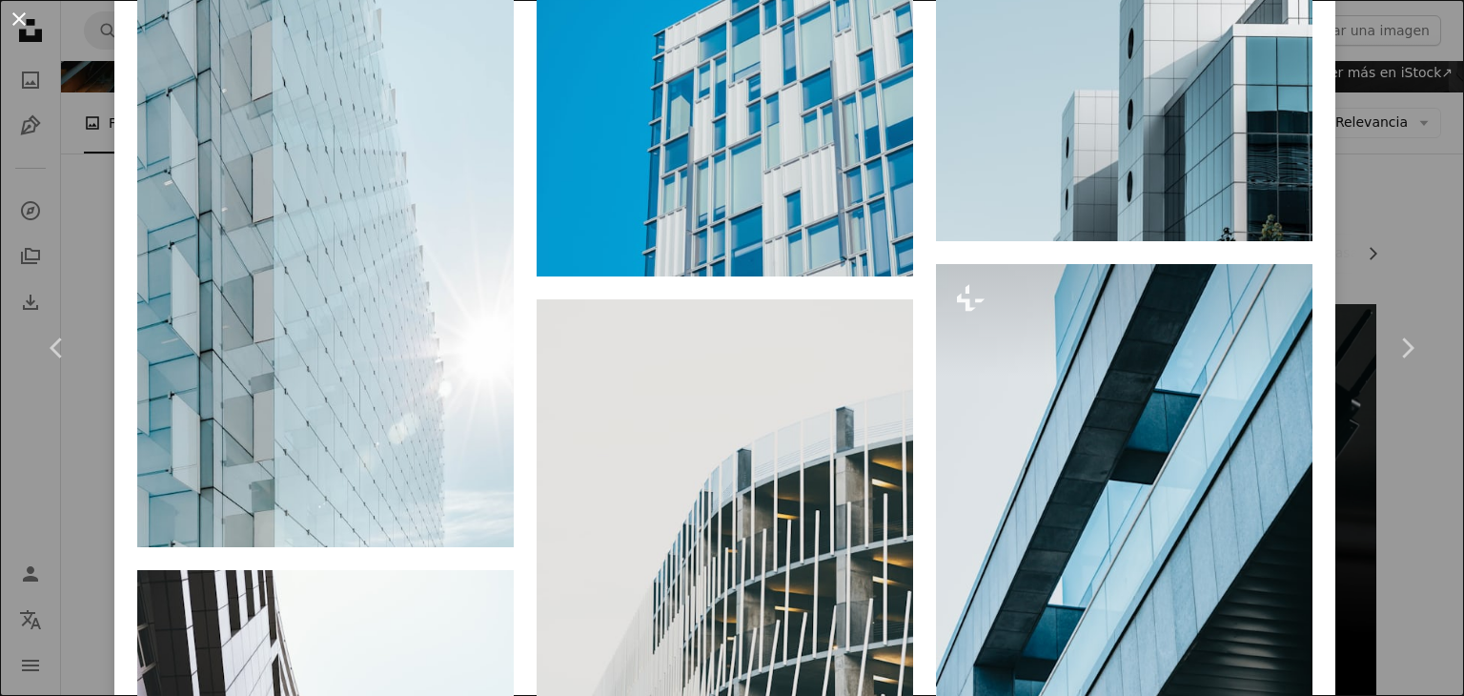
click at [15, 21] on button "An X shape" at bounding box center [19, 19] width 23 height 23
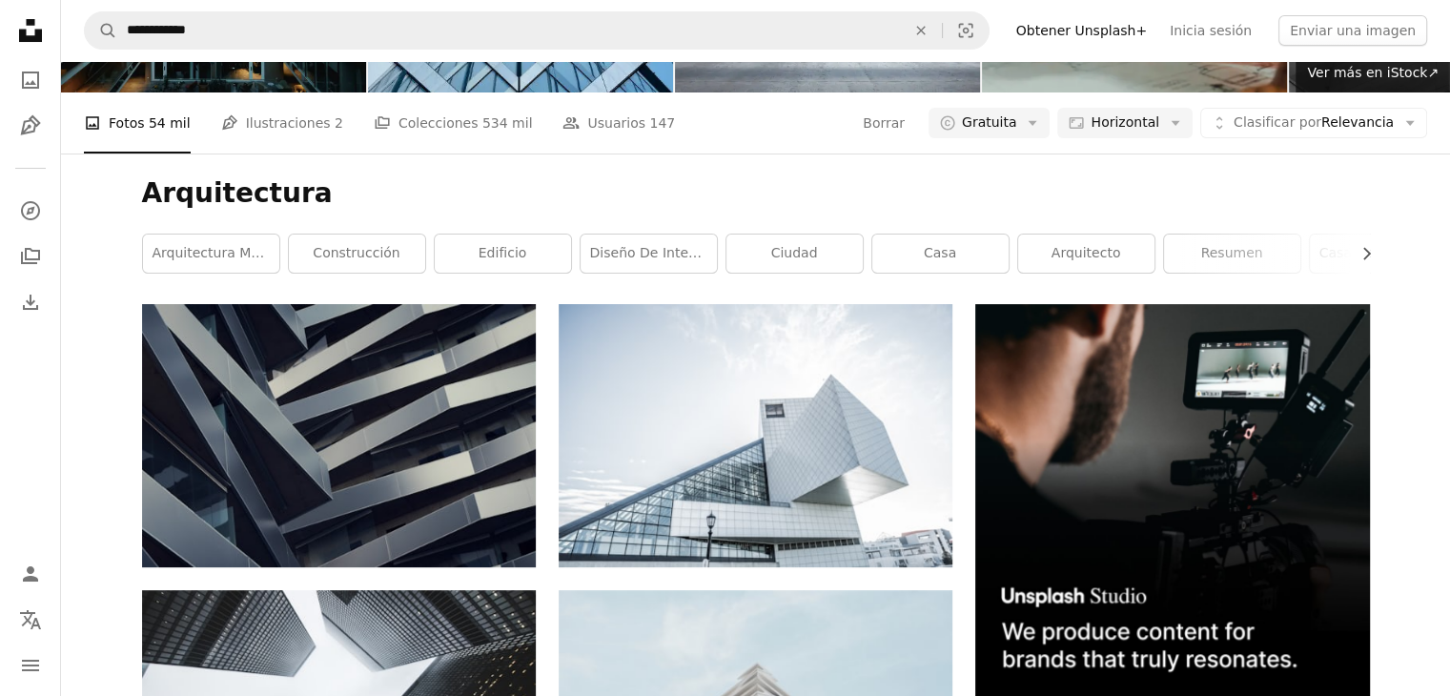
scroll to position [17511, 0]
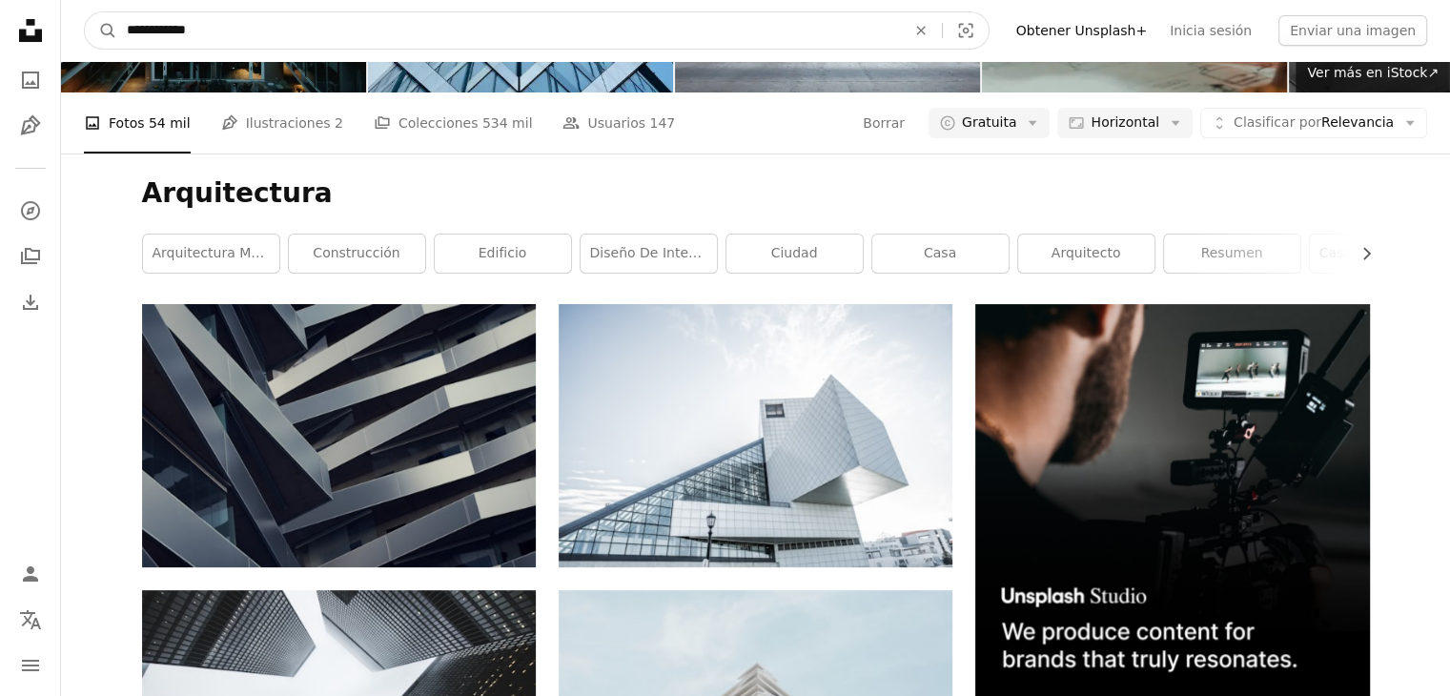
click at [382, 26] on input "**********" at bounding box center [508, 30] width 782 height 36
type input "**********"
click button "A magnifying glass" at bounding box center [101, 30] width 32 height 36
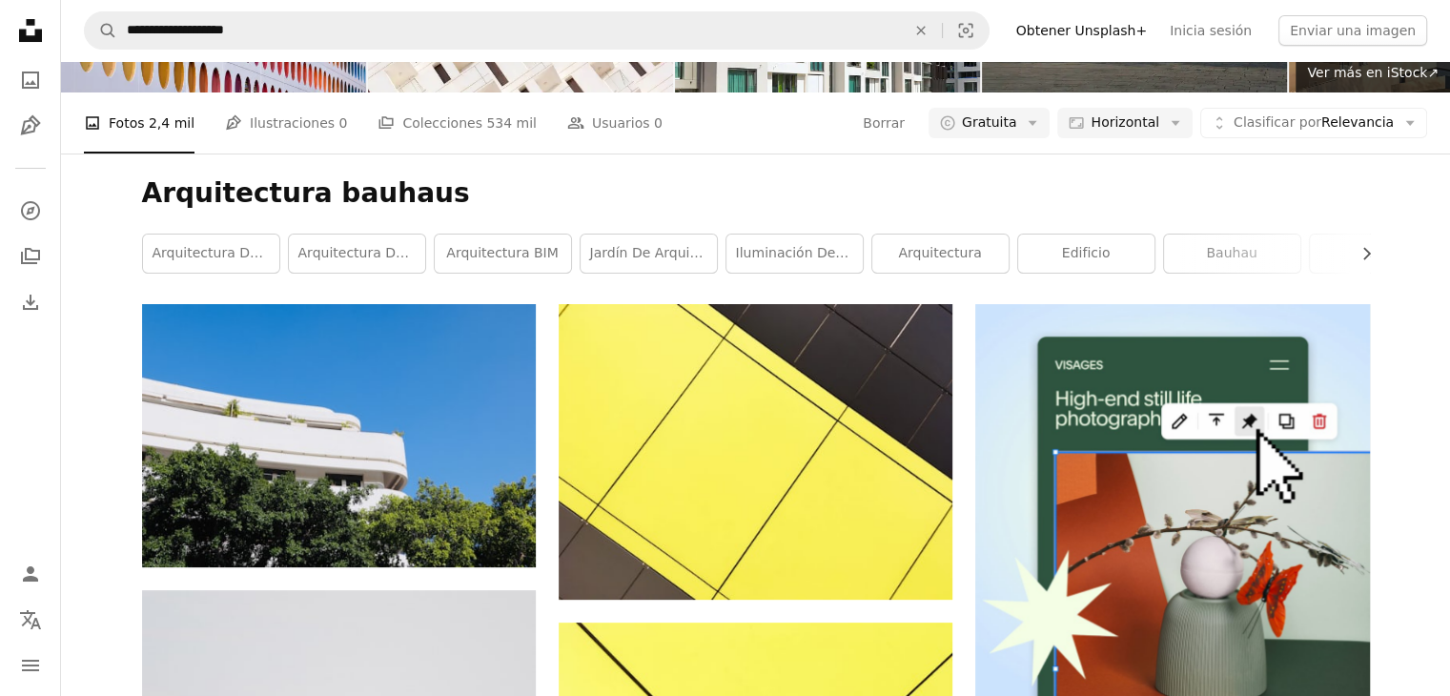
scroll to position [1811, 0]
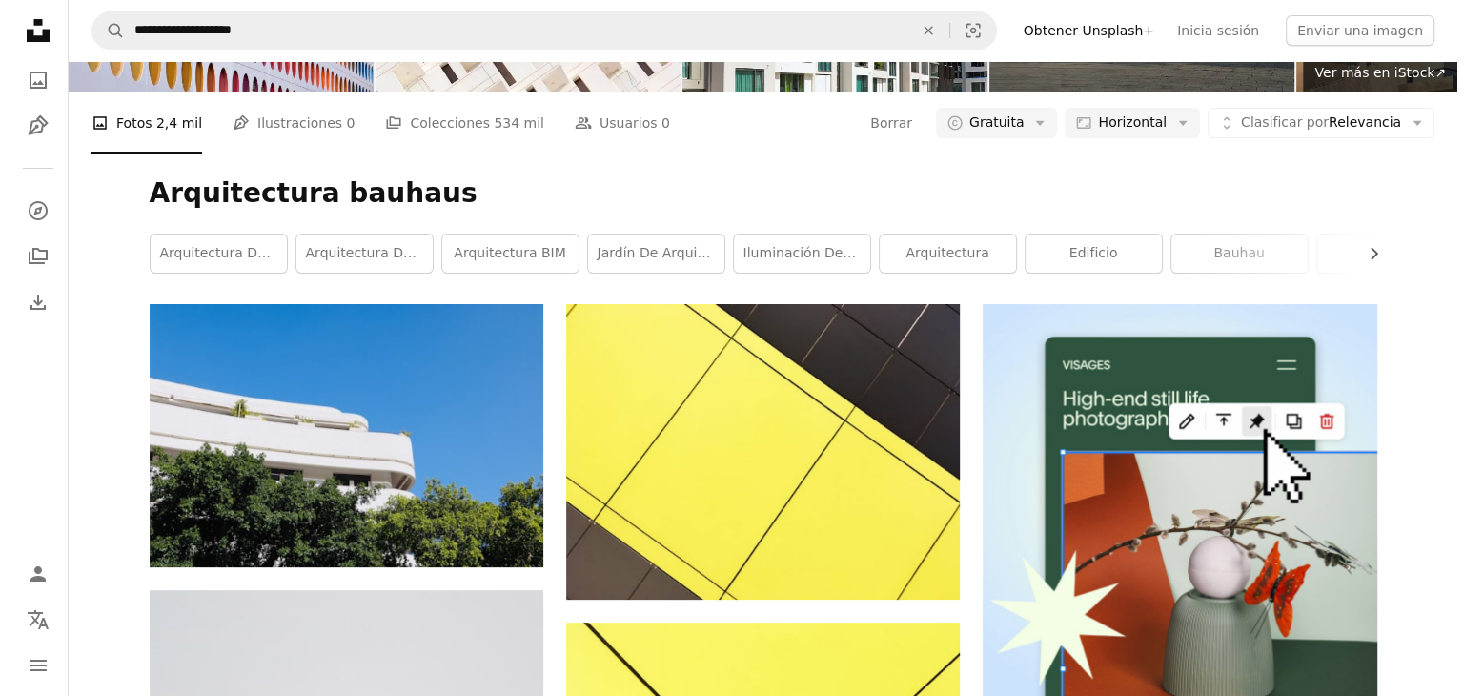
scroll to position [6041, 0]
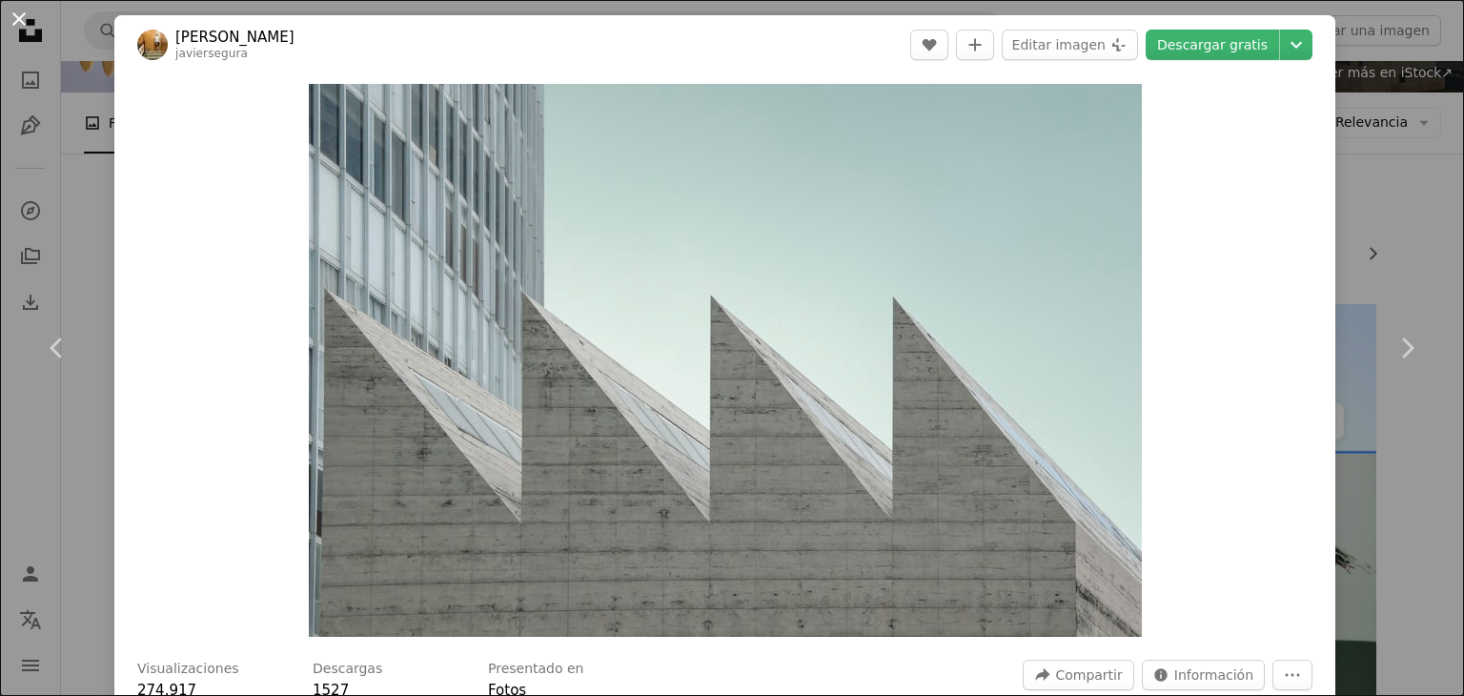
click at [25, 28] on button "An X shape" at bounding box center [19, 19] width 23 height 23
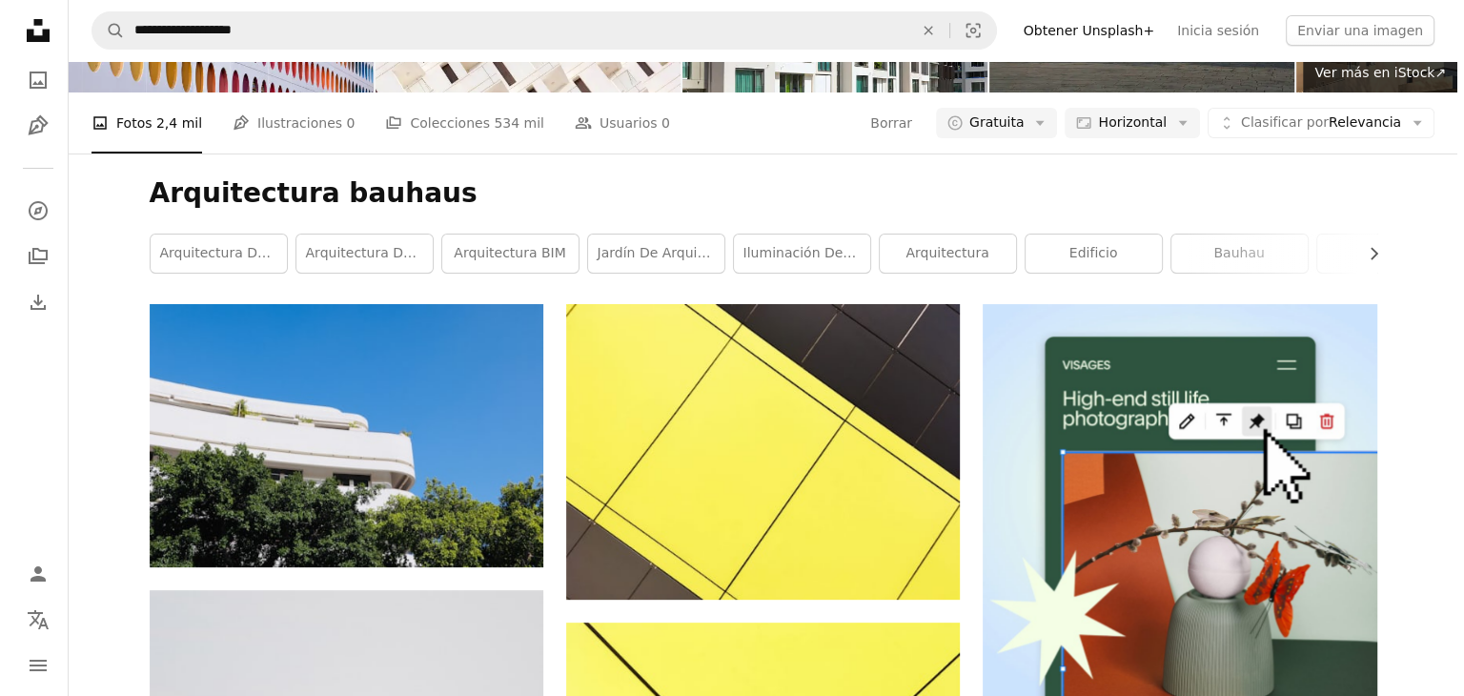
scroll to position [19479, 0]
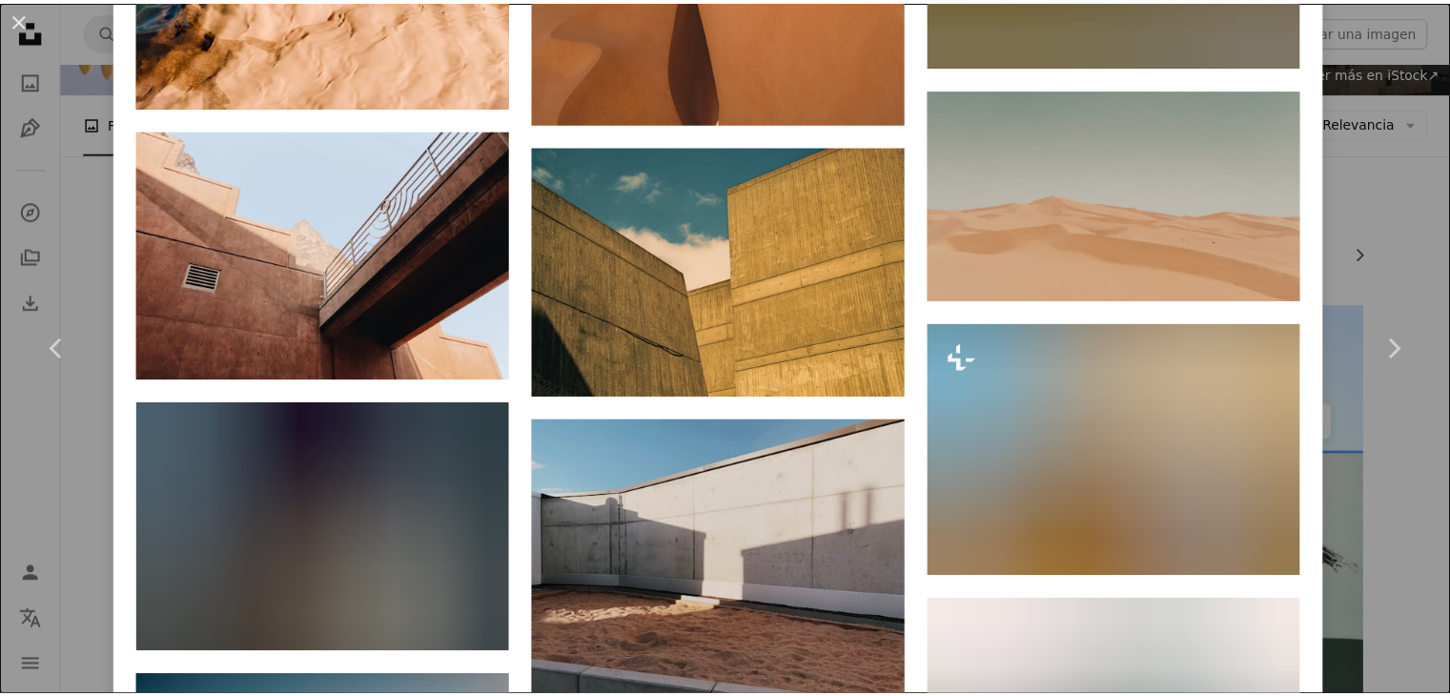
scroll to position [5814, 0]
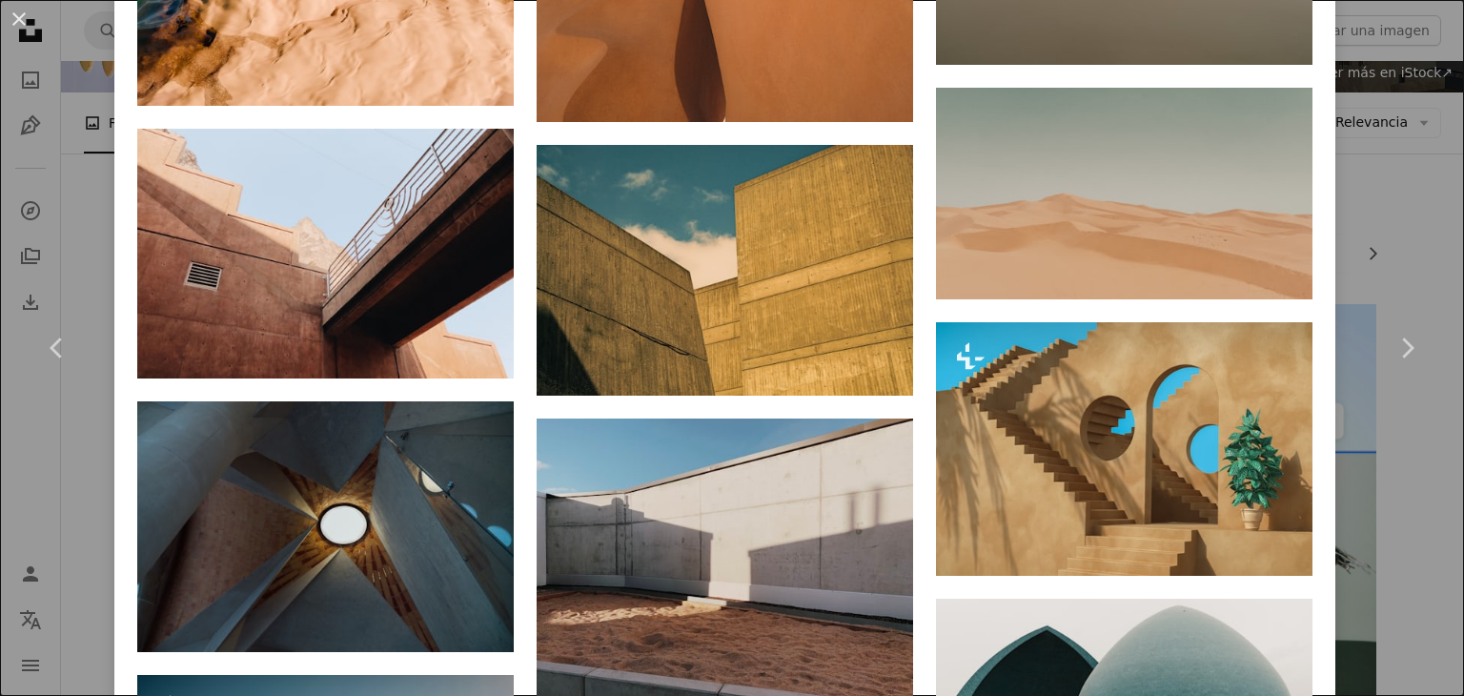
drag, startPoint x: 20, startPoint y: 9, endPoint x: 678, endPoint y: 284, distance: 713.0
click at [20, 10] on button "An X shape" at bounding box center [19, 19] width 23 height 23
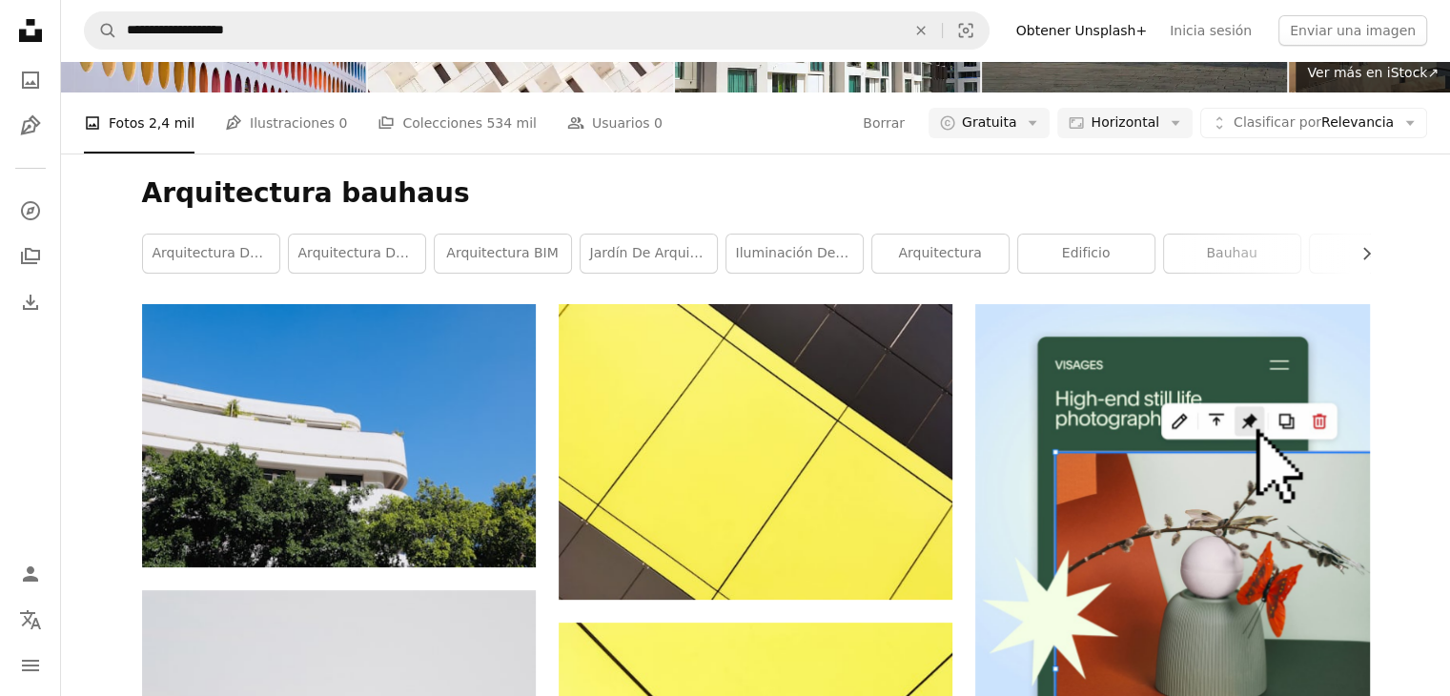
scroll to position [30153, 0]
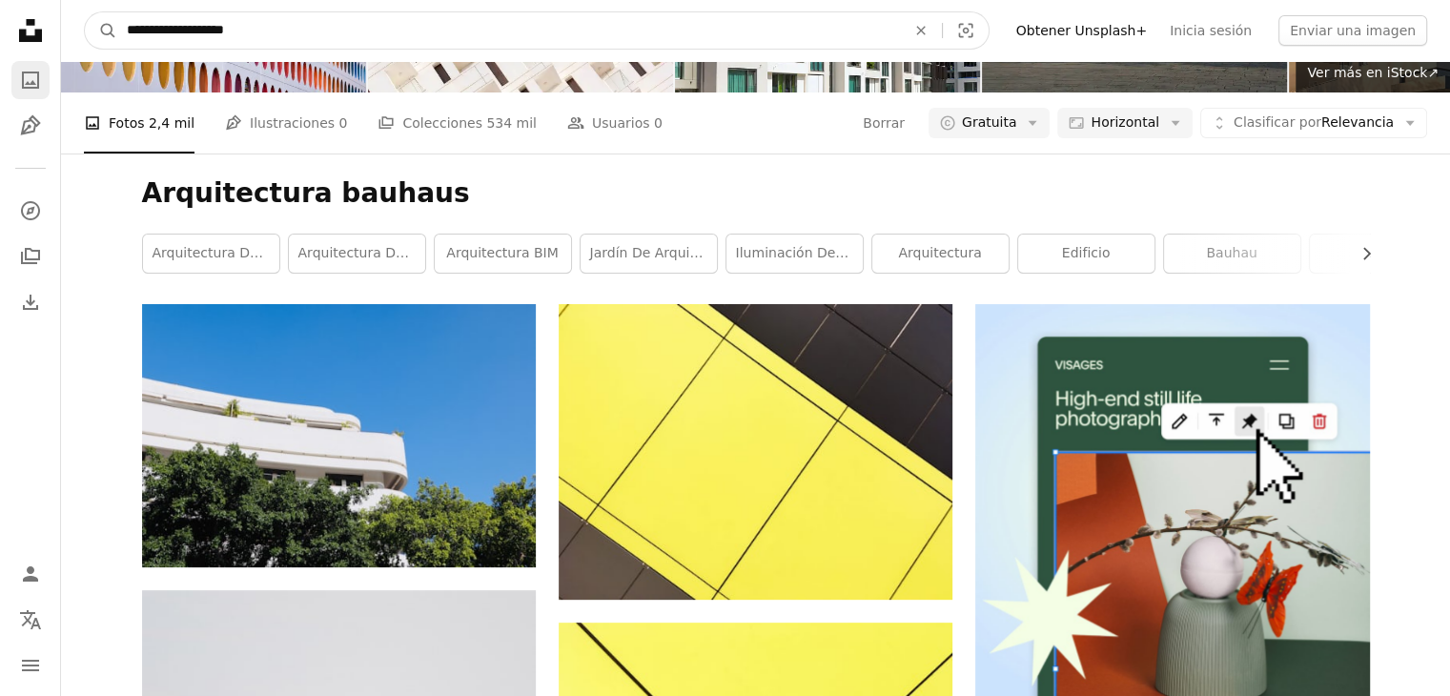
drag, startPoint x: 197, startPoint y: 28, endPoint x: 27, endPoint y: 63, distance: 174.2
type input "*******"
click button "A magnifying glass" at bounding box center [101, 30] width 32 height 36
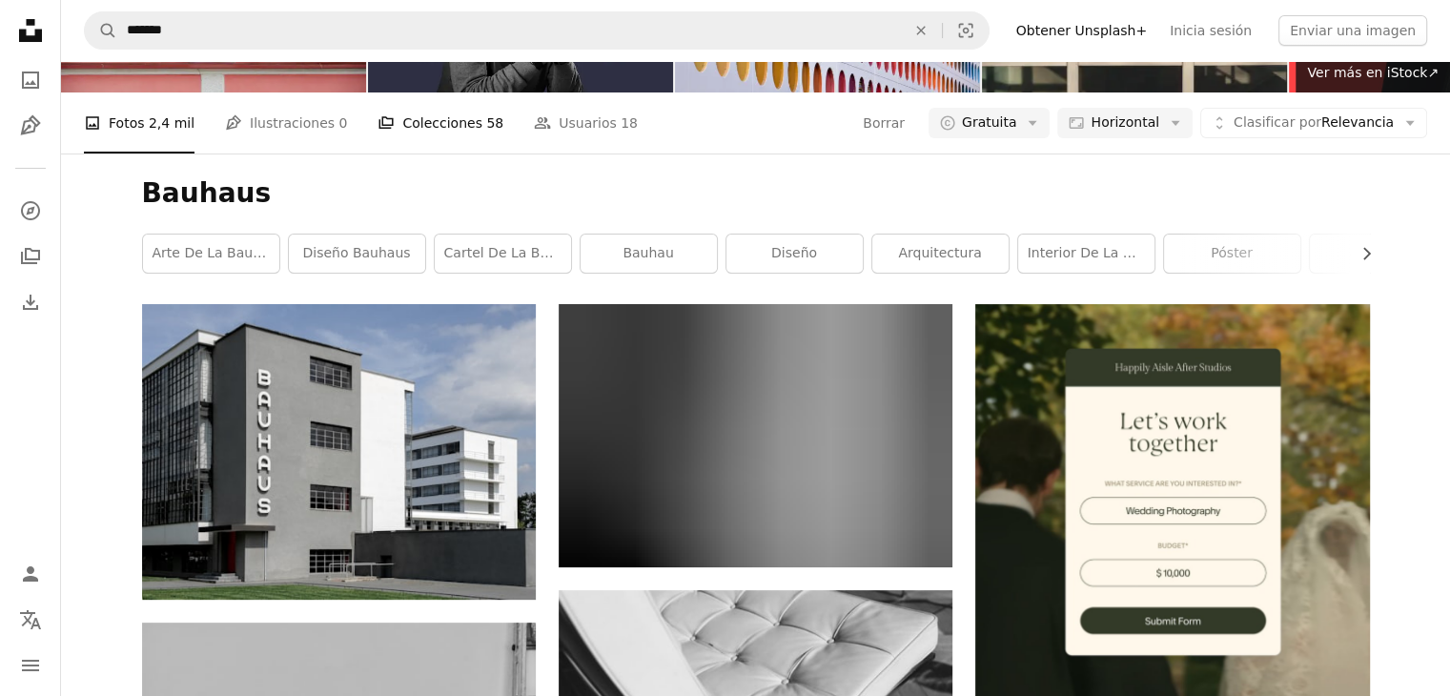
scroll to position [1430, 0]
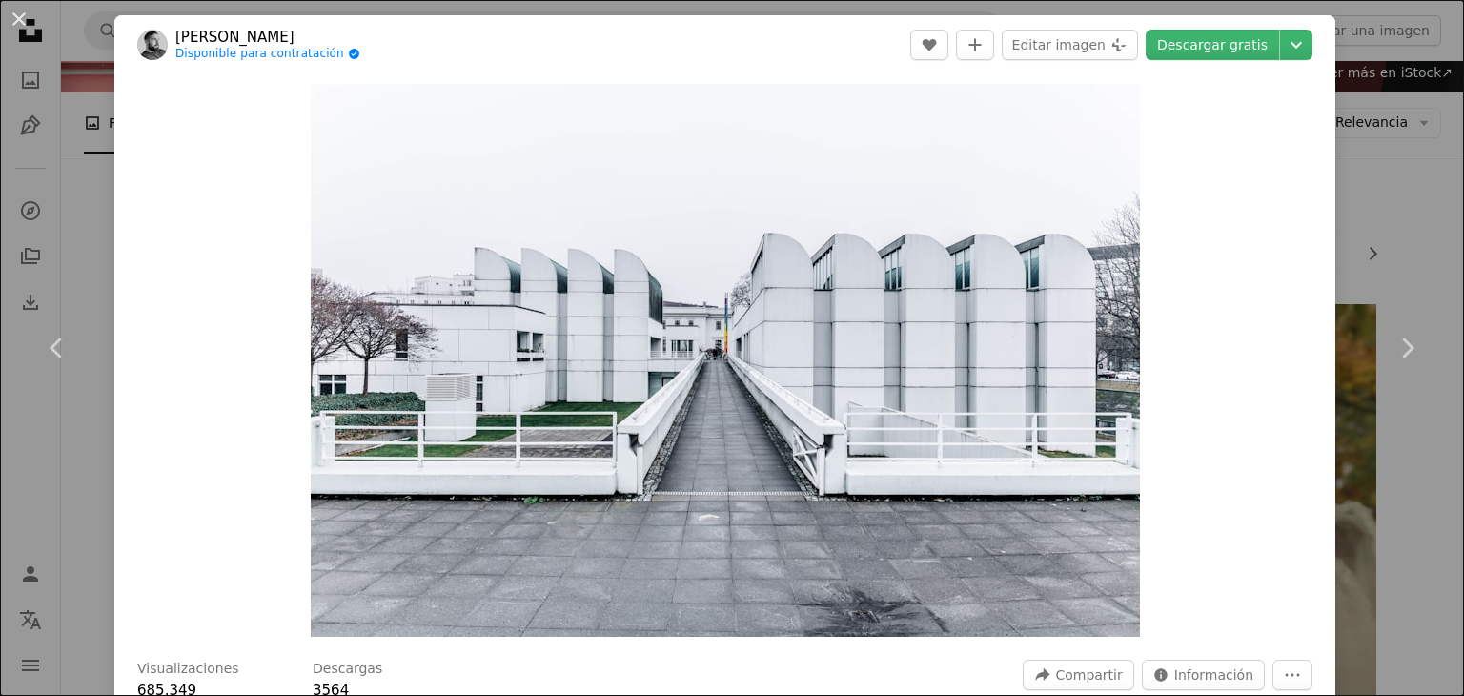
click at [1351, 212] on div "An X shape Chevron left Chevron right [PERSON_NAME] Disponible para contratació…" at bounding box center [732, 348] width 1464 height 696
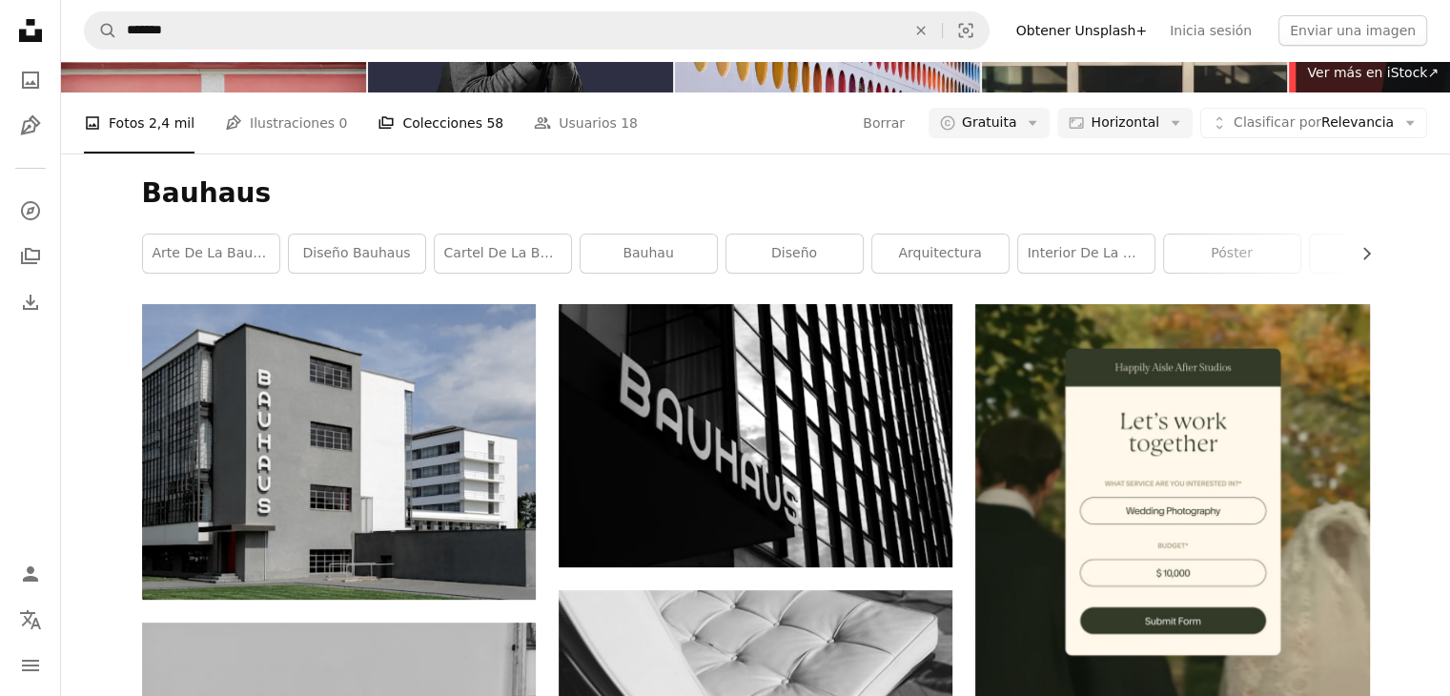
scroll to position [3263, 0]
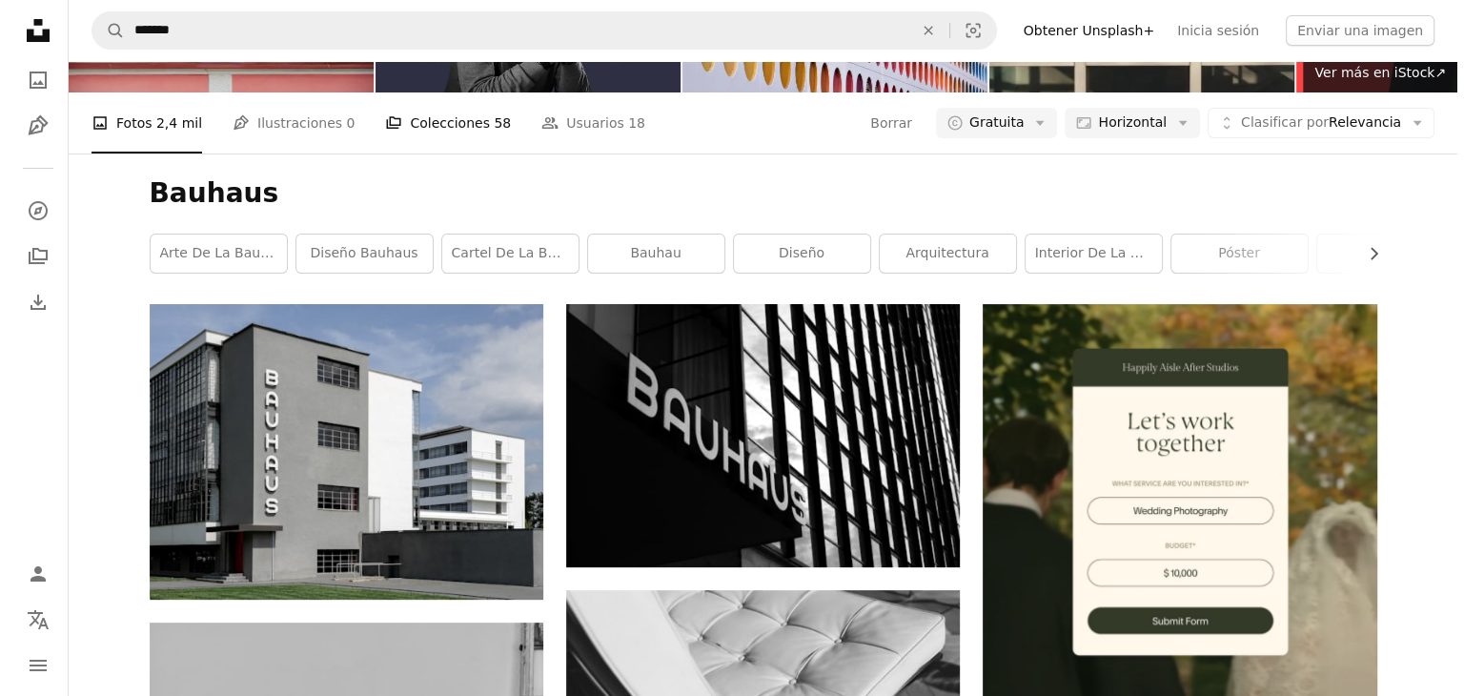
scroll to position [15888, 0]
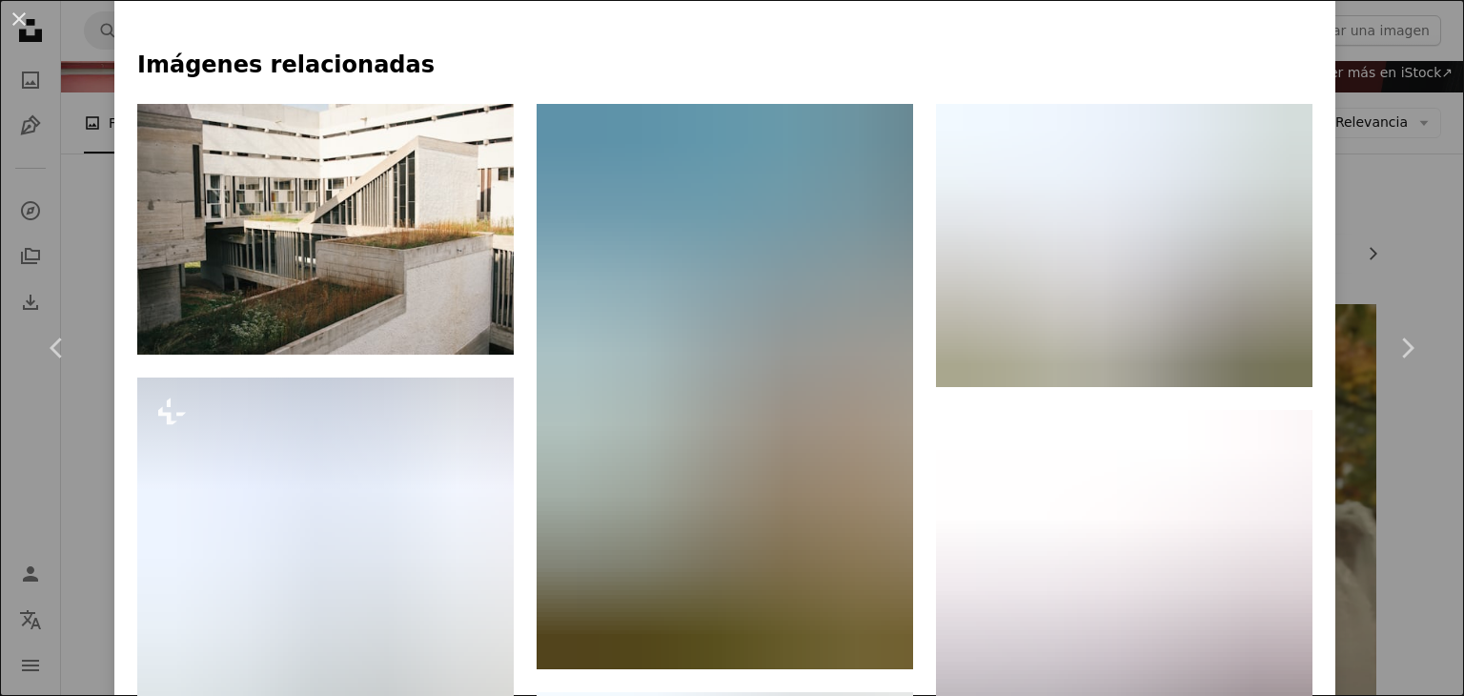
scroll to position [1239, 0]
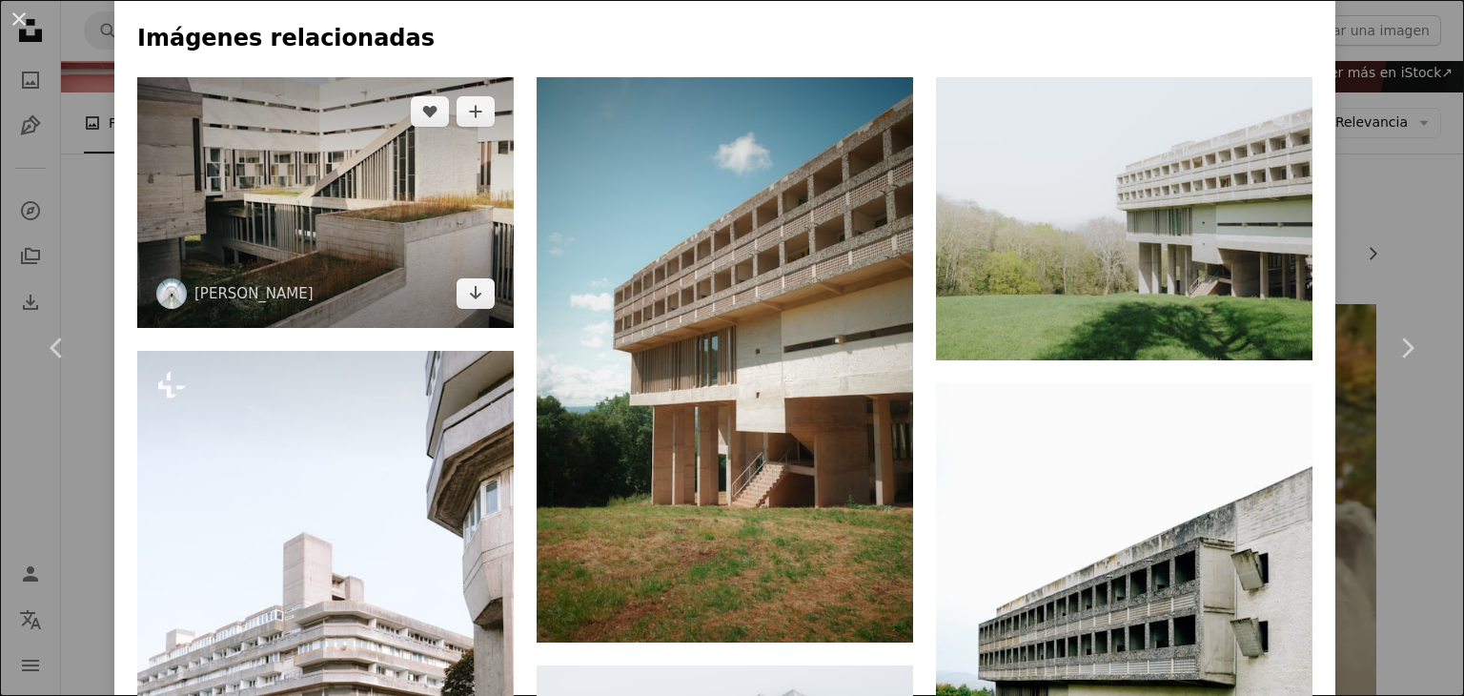
click at [386, 180] on img at bounding box center [325, 202] width 376 height 251
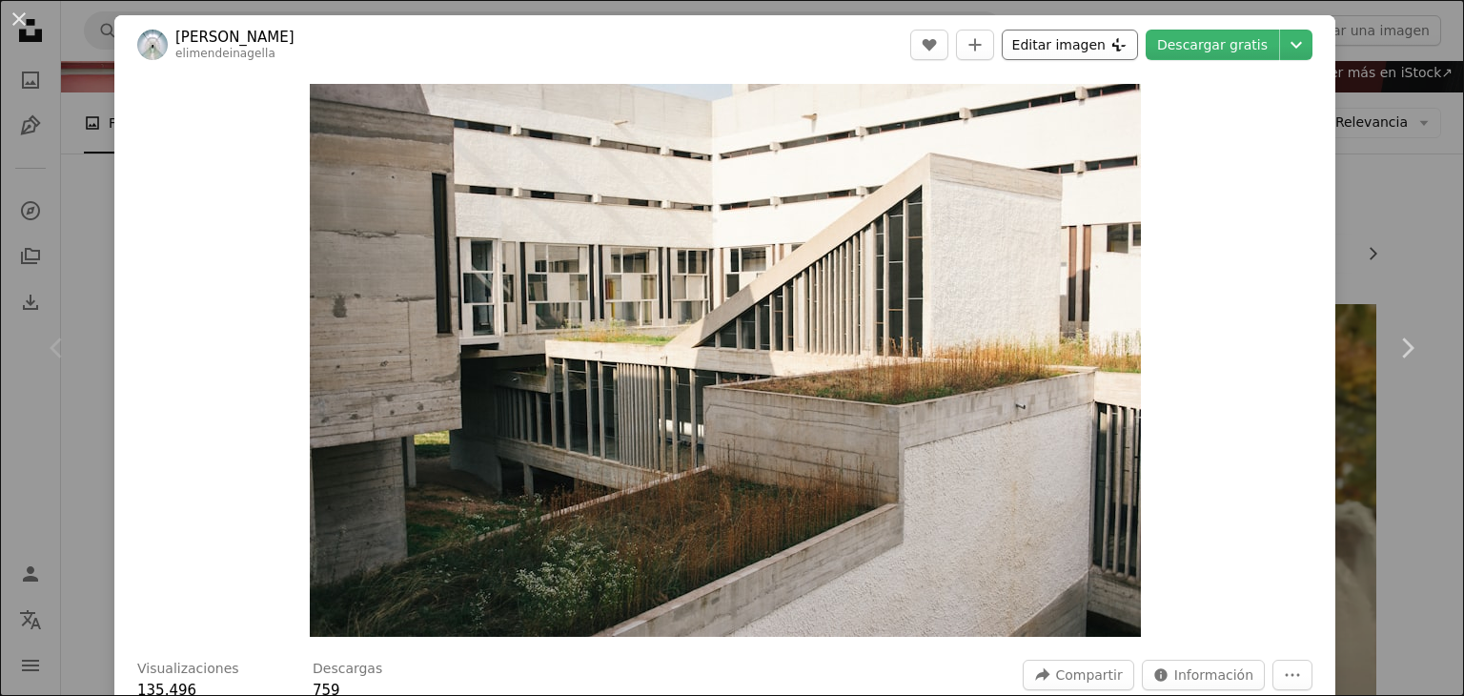
click at [1079, 51] on button "Editar imagen Plus sign for Unsplash+" at bounding box center [1070, 45] width 136 height 30
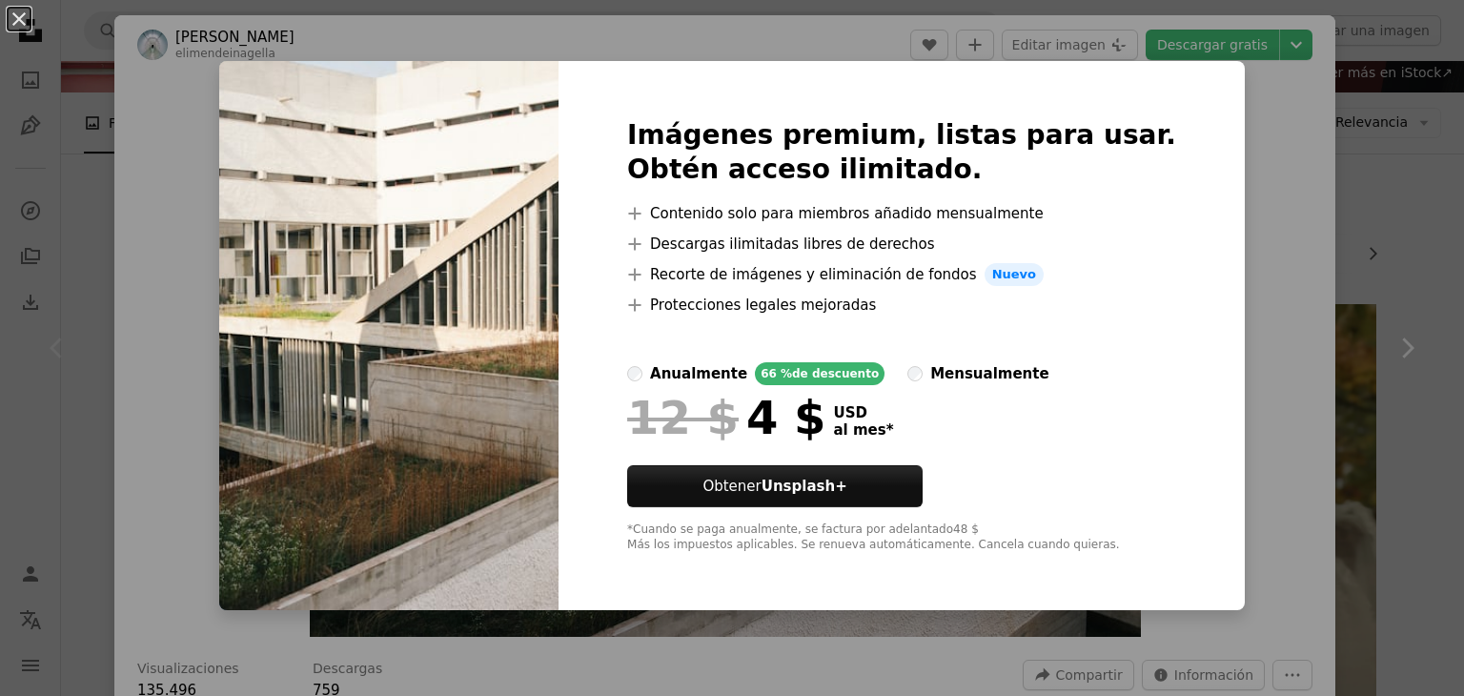
click at [1230, 193] on div "An X shape Imágenes premium, listas para usar. Obtén acceso ilimitado. A plus s…" at bounding box center [732, 348] width 1464 height 696
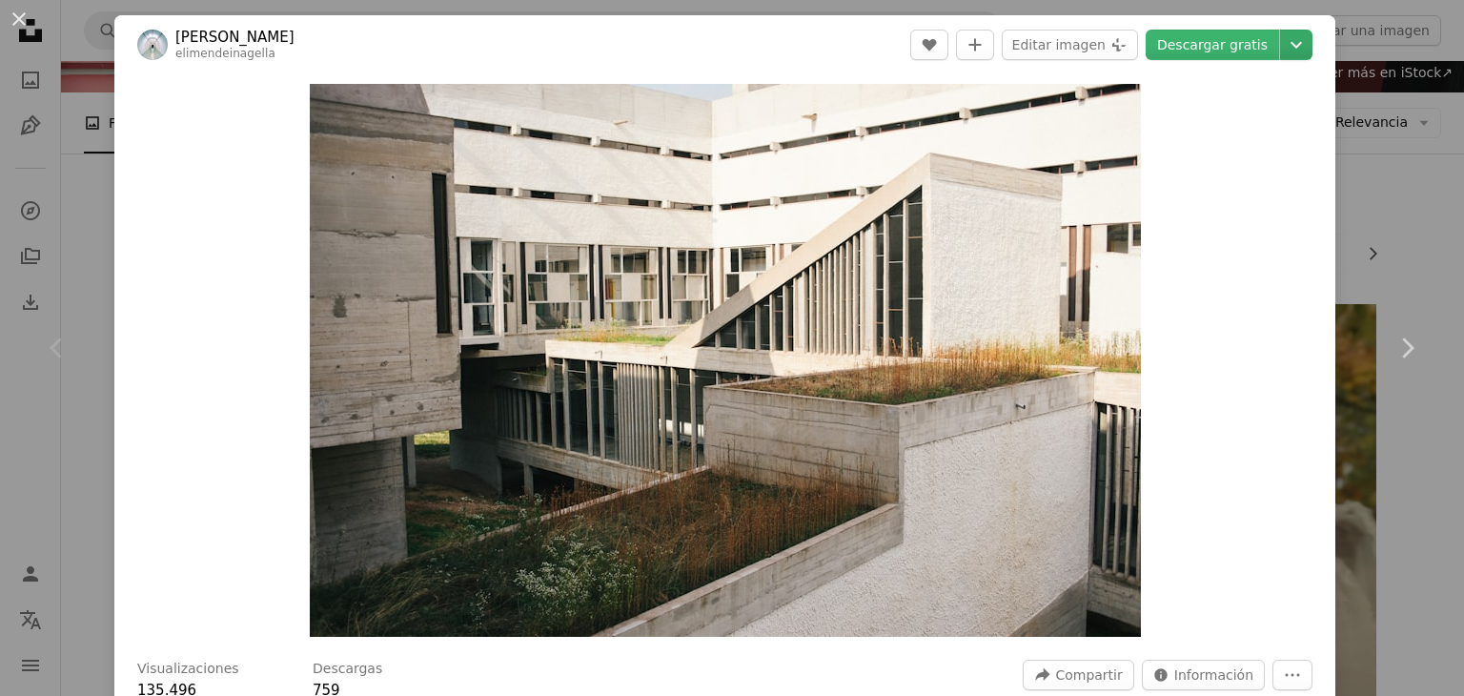
click at [1281, 46] on icon "Chevron down" at bounding box center [1296, 44] width 30 height 23
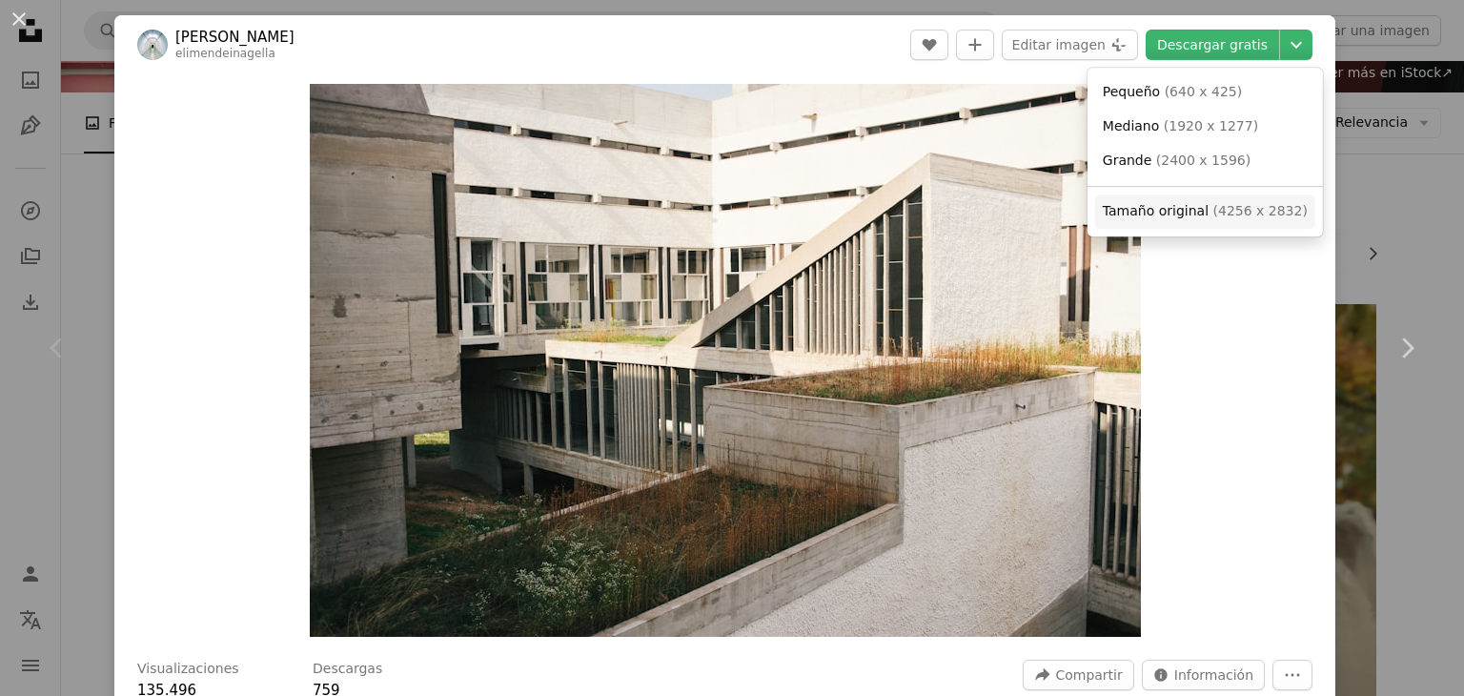
click at [1213, 217] on span "( 4256 x 2832 )" at bounding box center [1260, 210] width 94 height 15
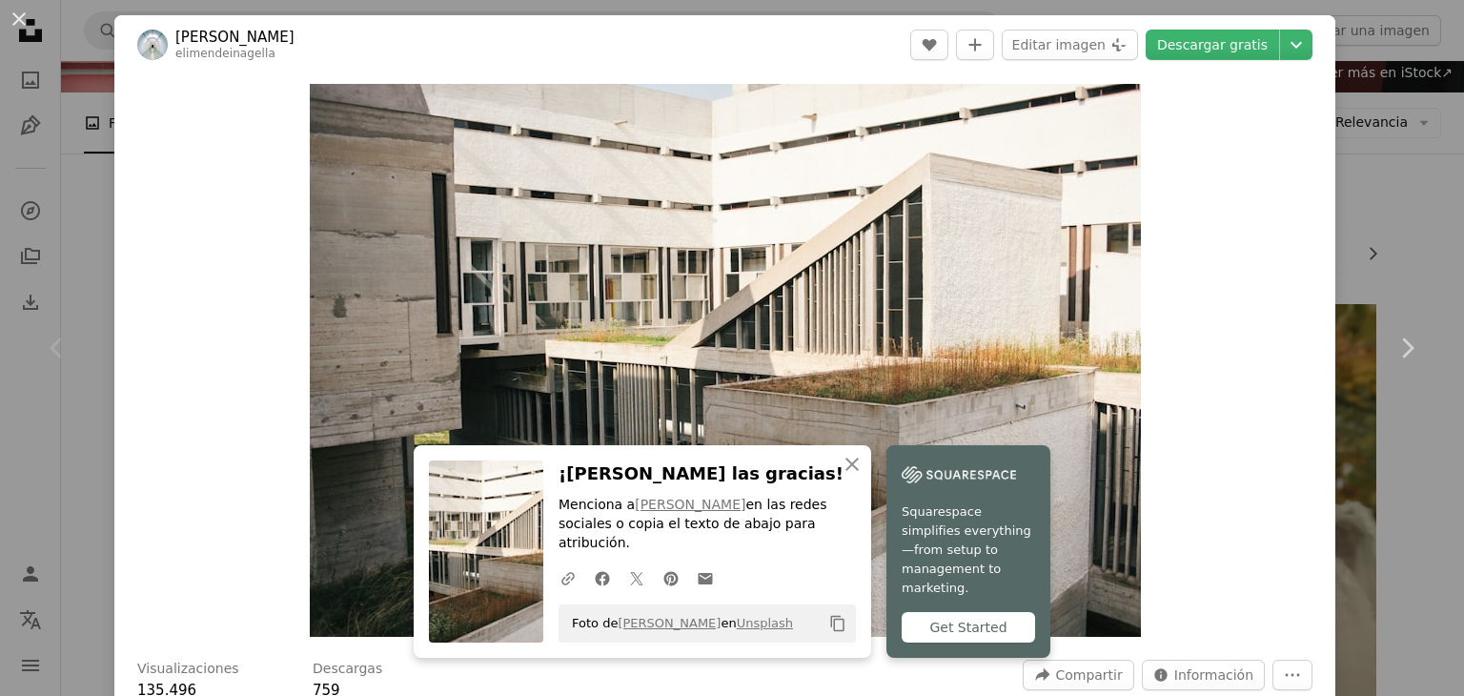
drag, startPoint x: 27, startPoint y: 25, endPoint x: 473, endPoint y: 213, distance: 484.3
click at [27, 25] on button "An X shape" at bounding box center [19, 19] width 23 height 23
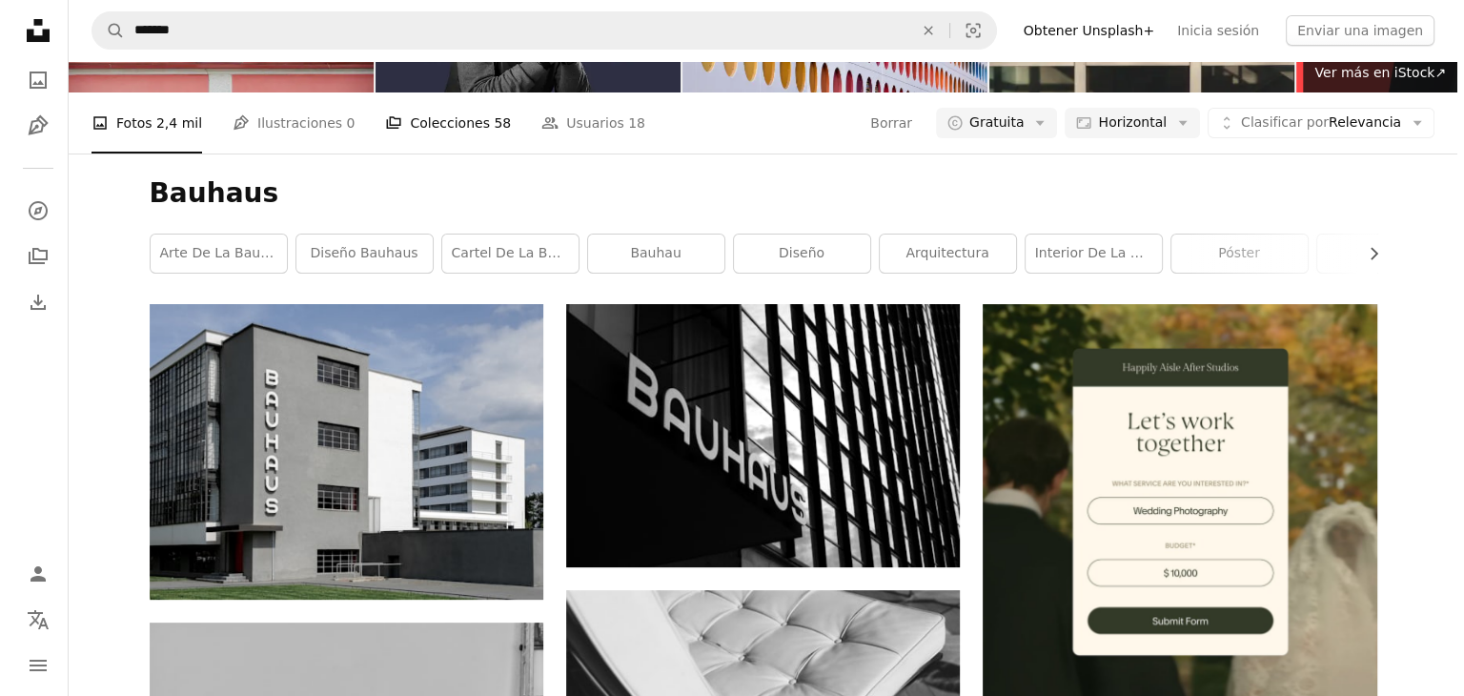
scroll to position [30661, 0]
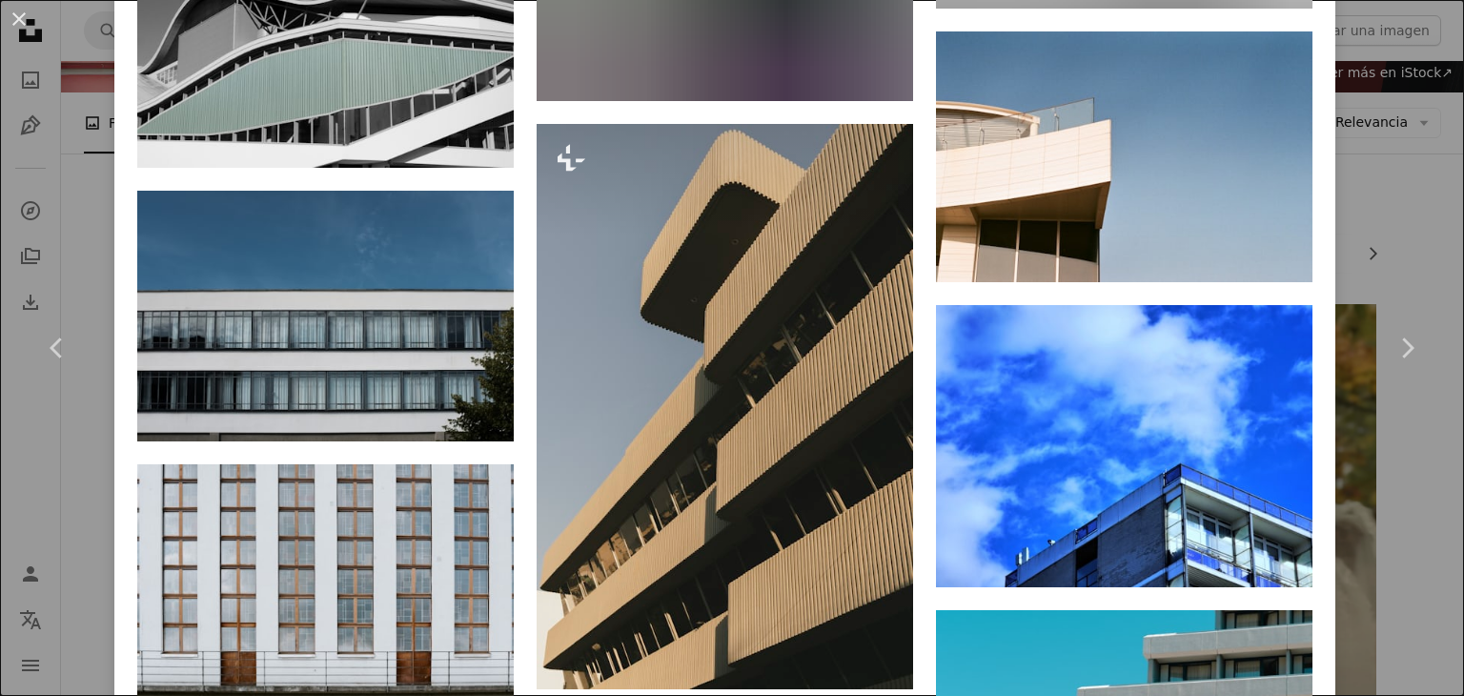
scroll to position [8586, 0]
